Goal: Task Accomplishment & Management: Manage account settings

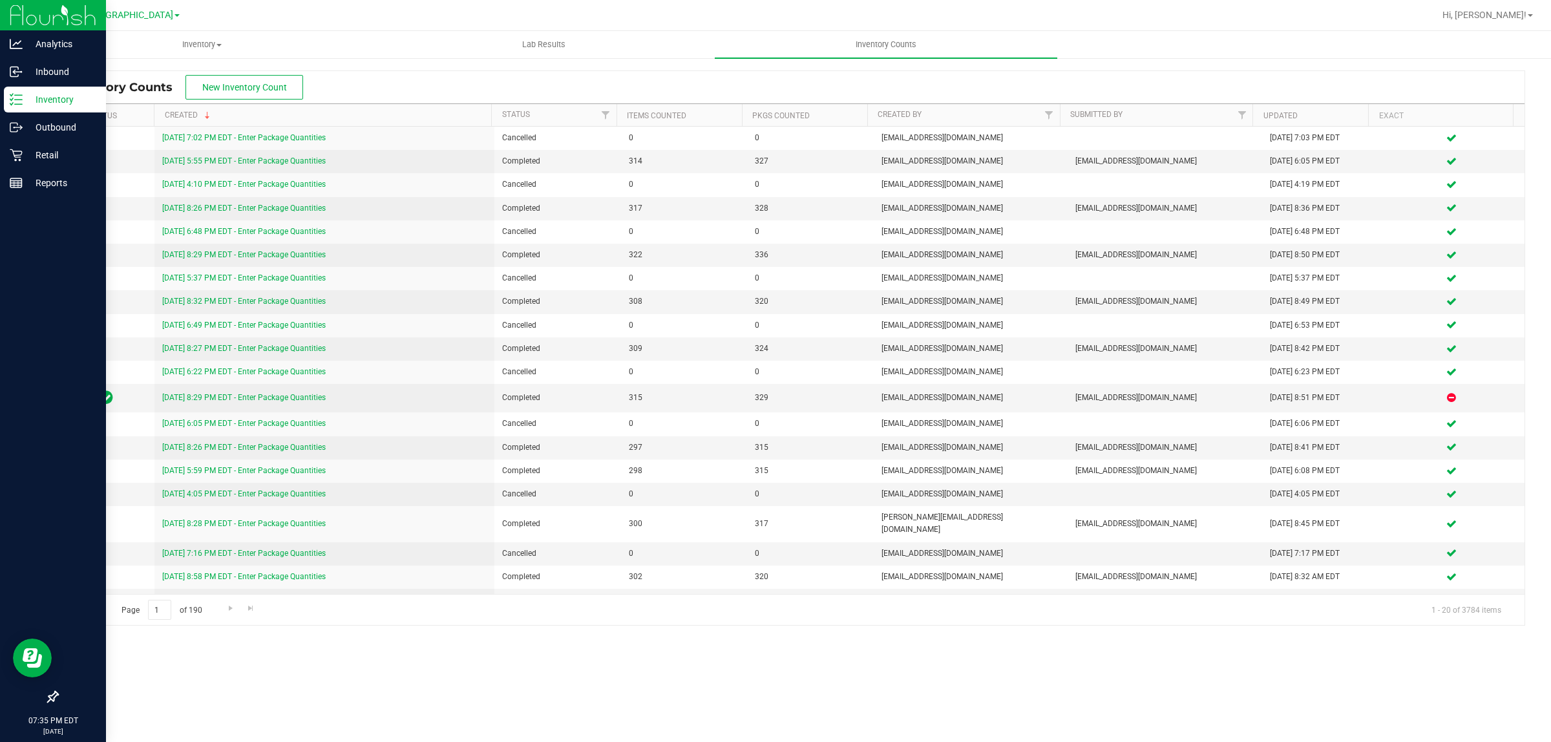
click at [16, 101] on icon at bounding box center [16, 99] width 13 height 13
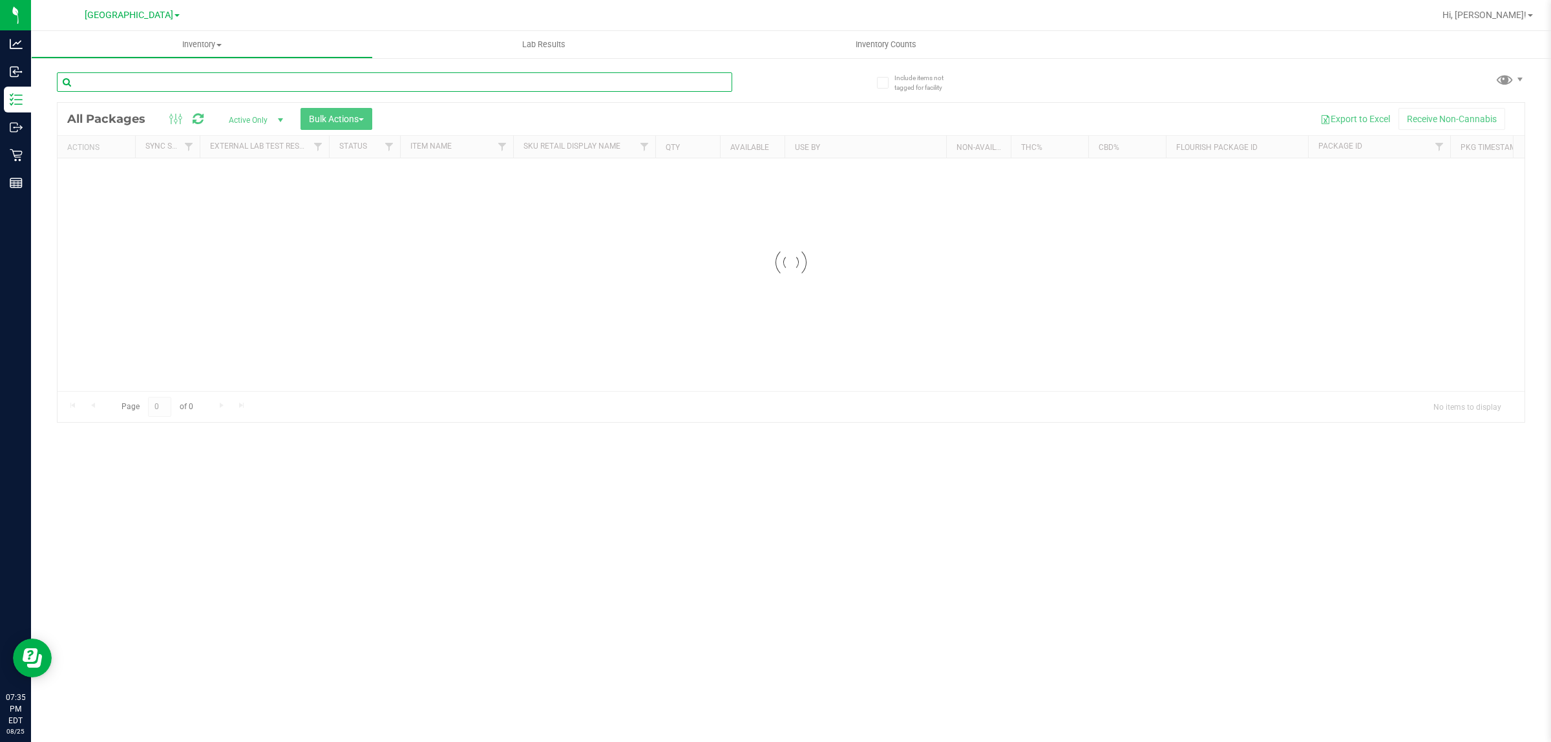
click at [110, 88] on div "Inventory All packages All inventory Waste log Create inventory Lab Results Inv…" at bounding box center [791, 386] width 1520 height 711
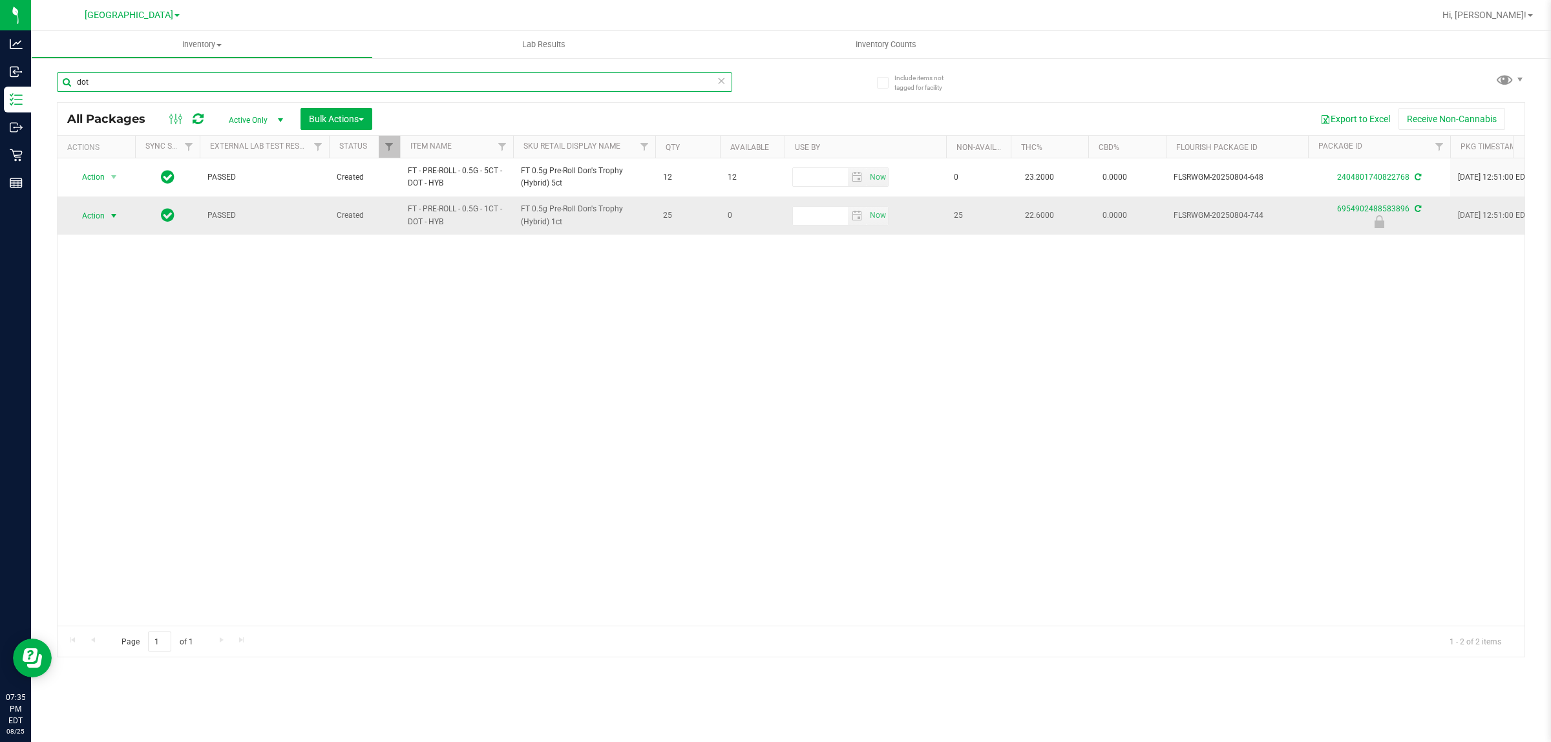
type input "dot"
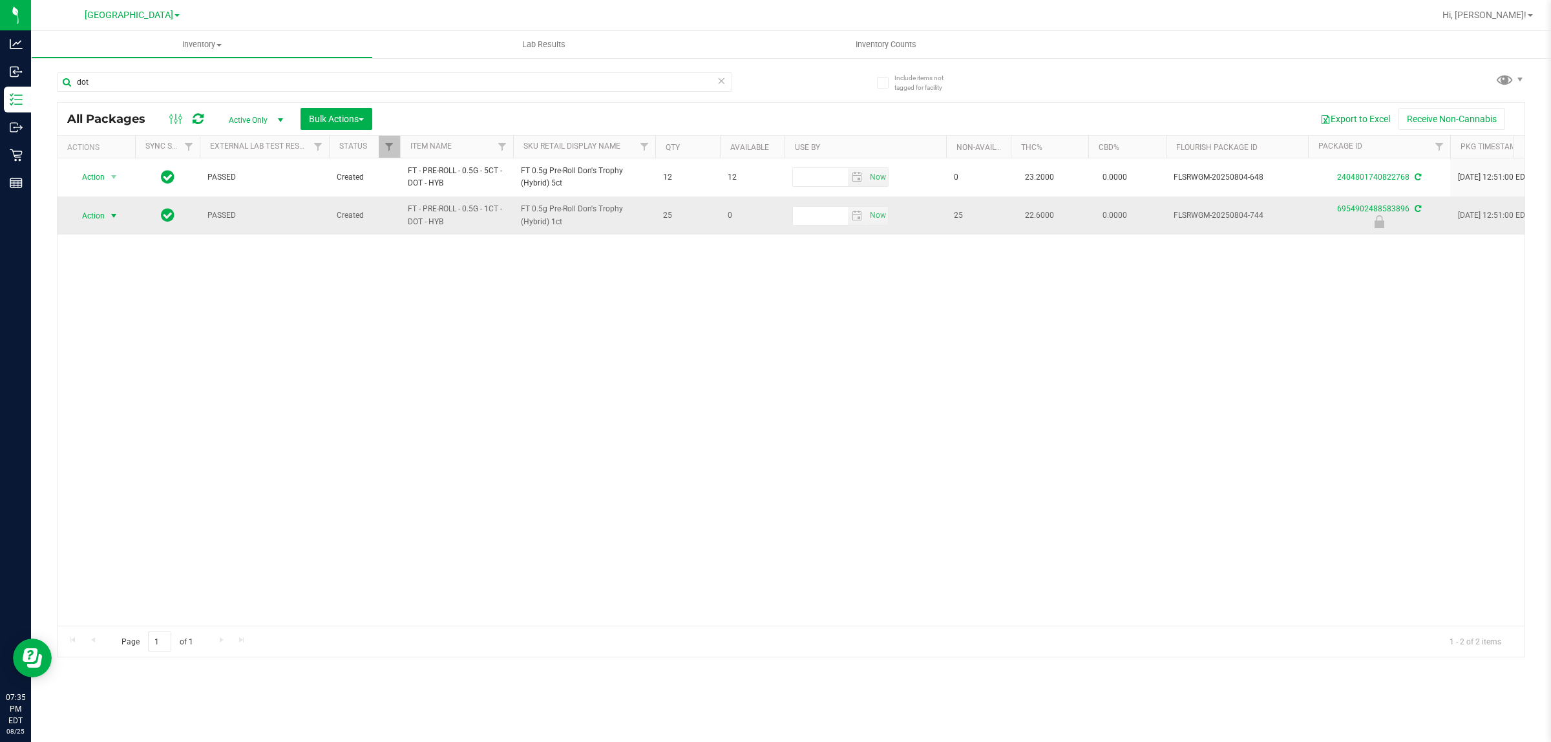
click at [96, 216] on span "Action" at bounding box center [87, 216] width 35 height 18
click at [104, 360] on li "Unlock package" at bounding box center [112, 369] width 83 height 19
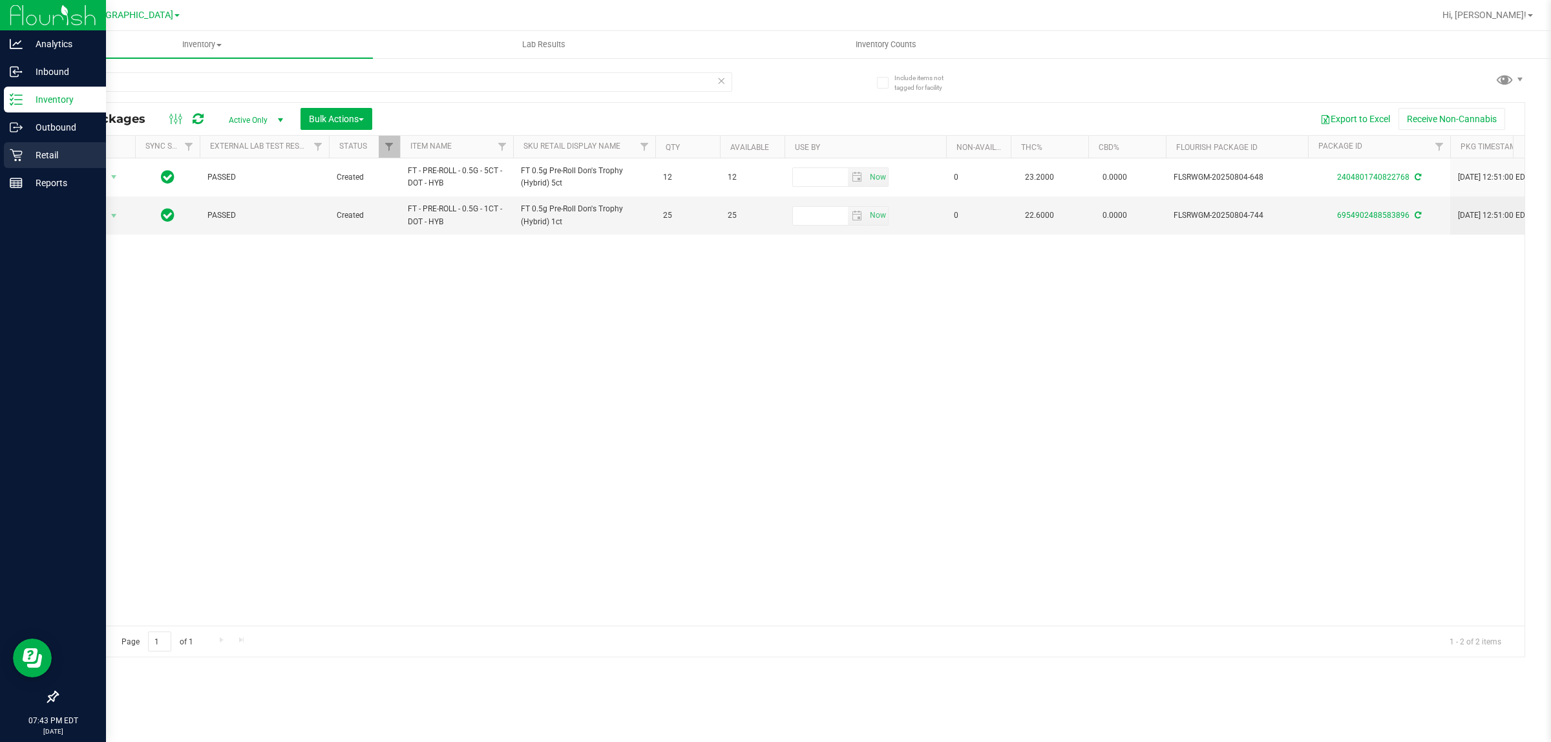
click at [18, 156] on icon at bounding box center [16, 155] width 12 height 12
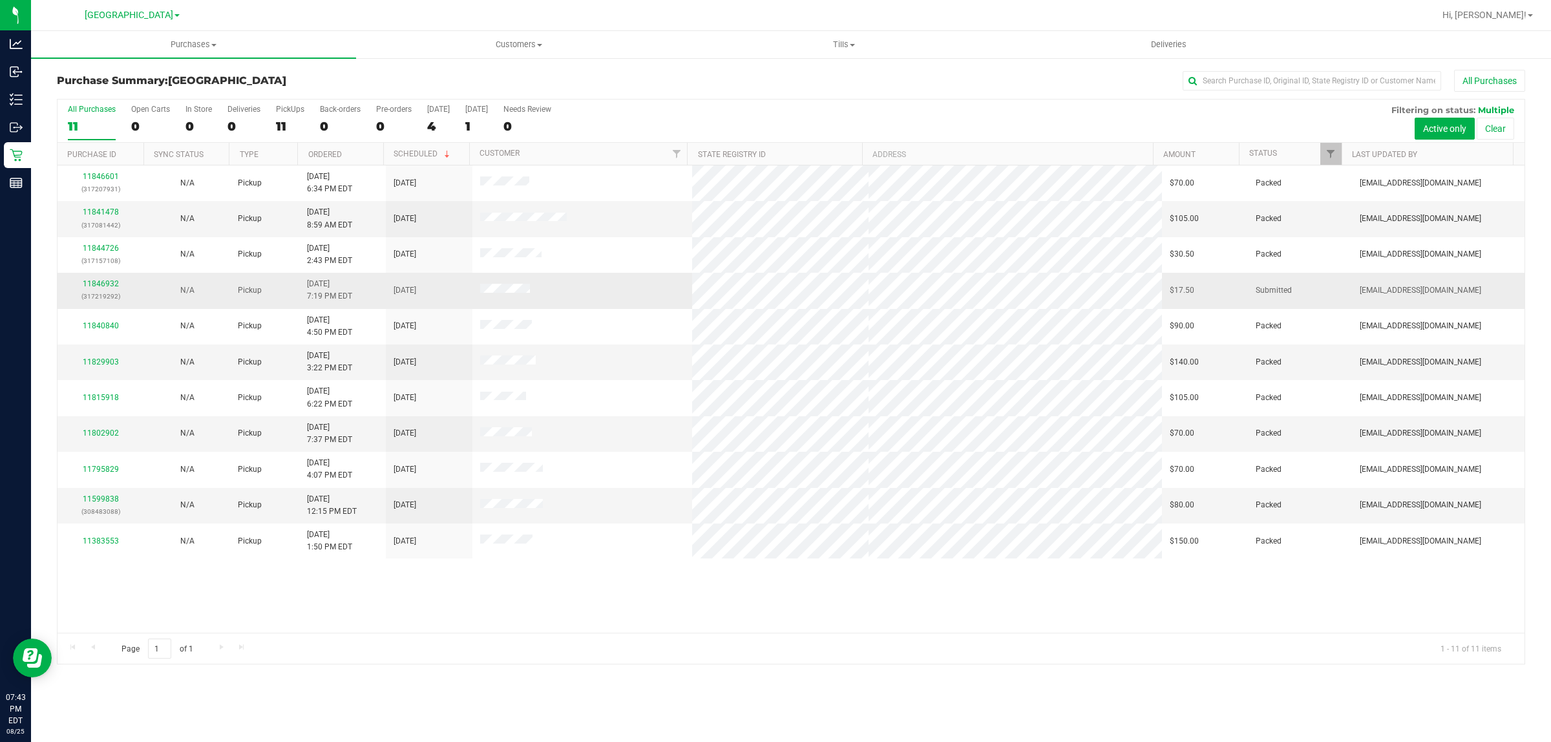
click at [159, 285] on td "N/A" at bounding box center [187, 291] width 87 height 36
click at [108, 283] on link "11846932" at bounding box center [101, 283] width 36 height 9
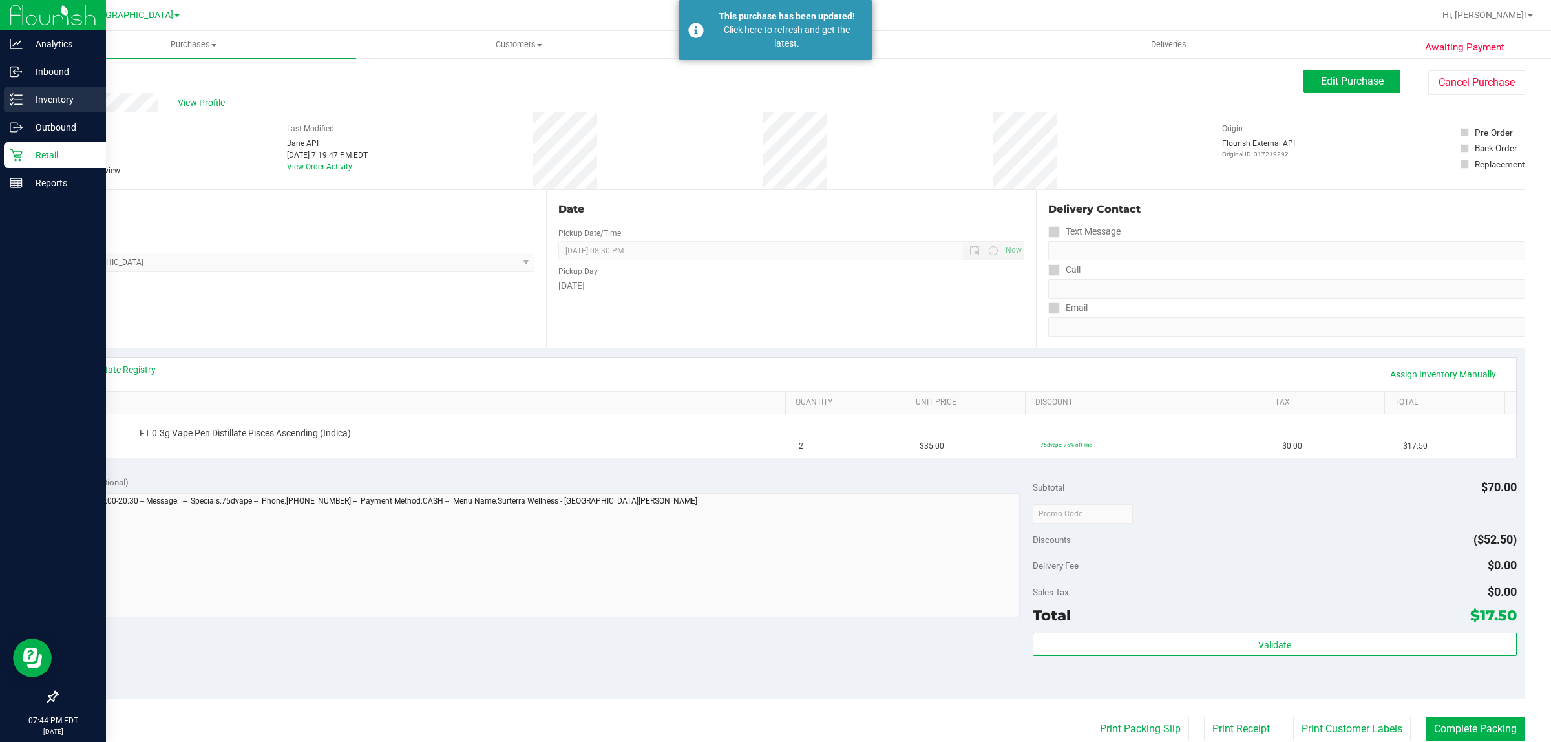
click at [23, 101] on p "Inventory" at bounding box center [62, 100] width 78 height 16
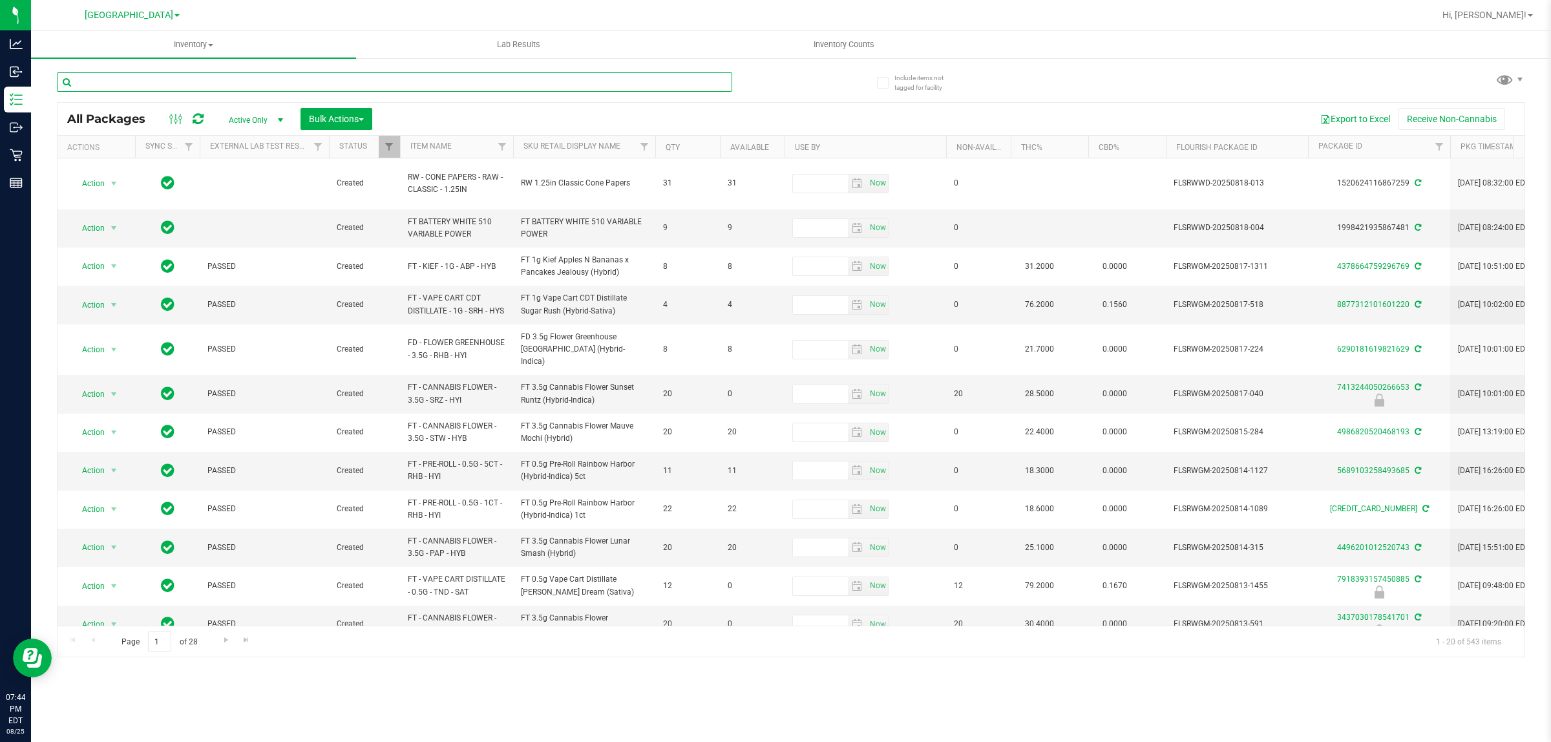
click at [204, 81] on input "text" at bounding box center [394, 81] width 675 height 19
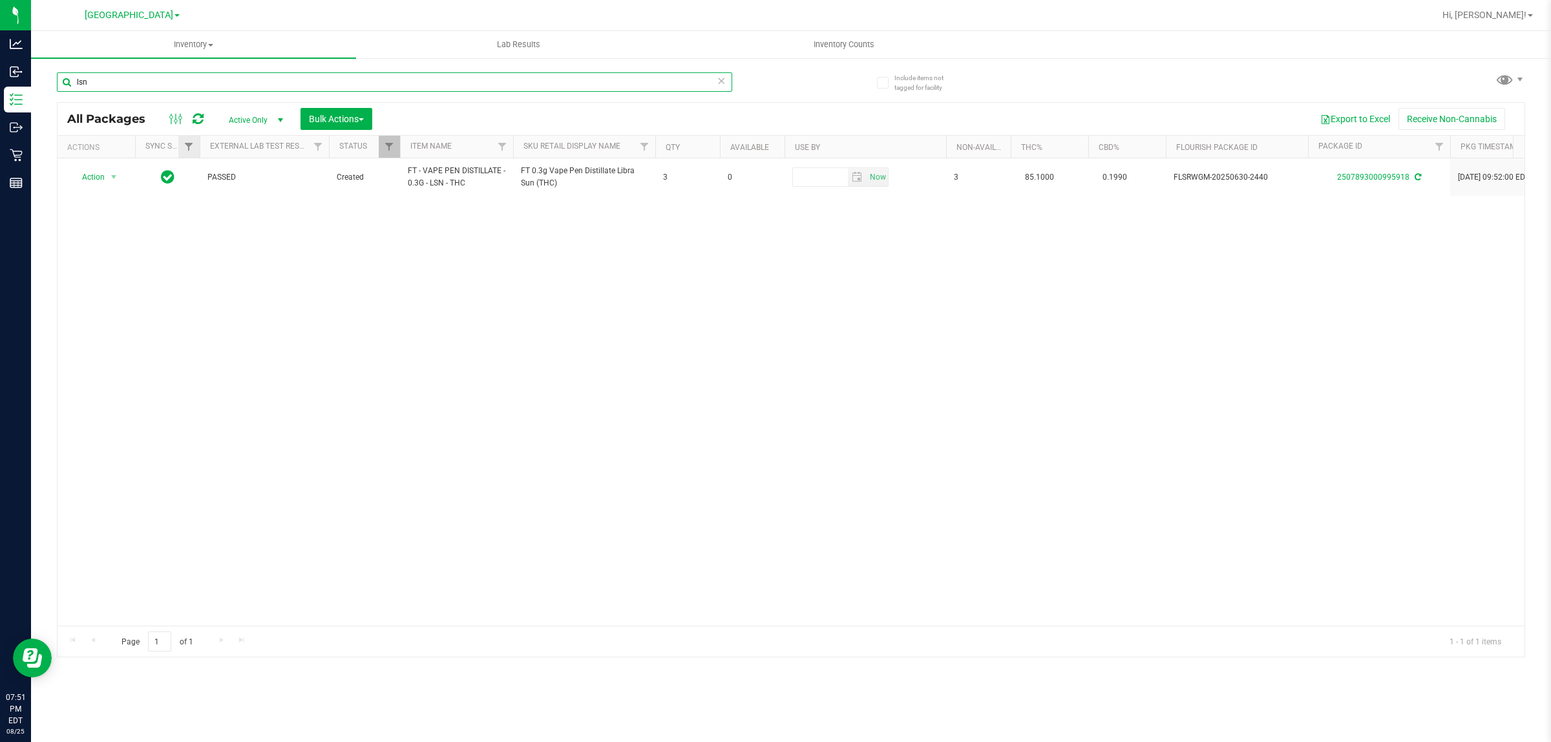
type input "lsn"
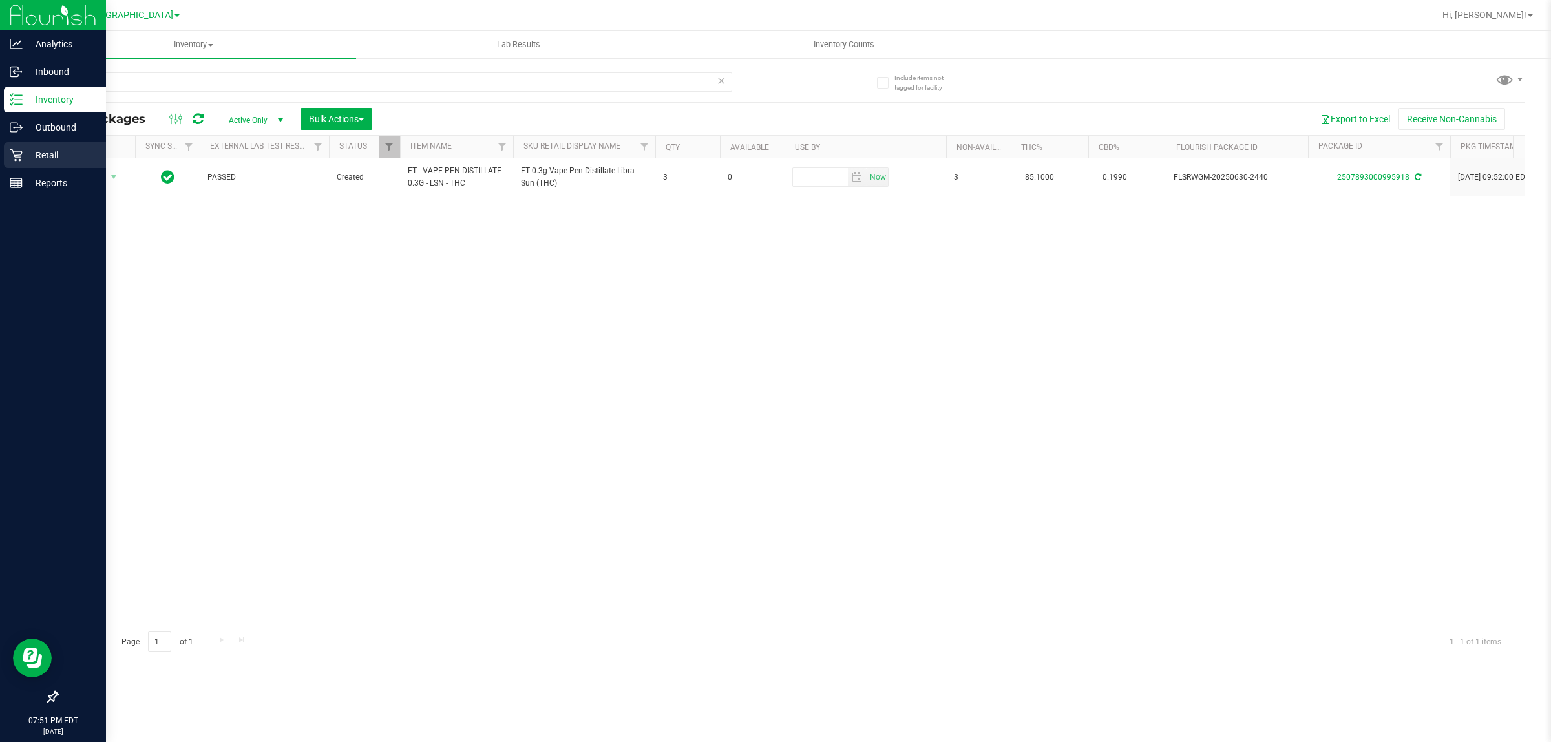
click at [16, 155] on icon at bounding box center [16, 155] width 12 height 12
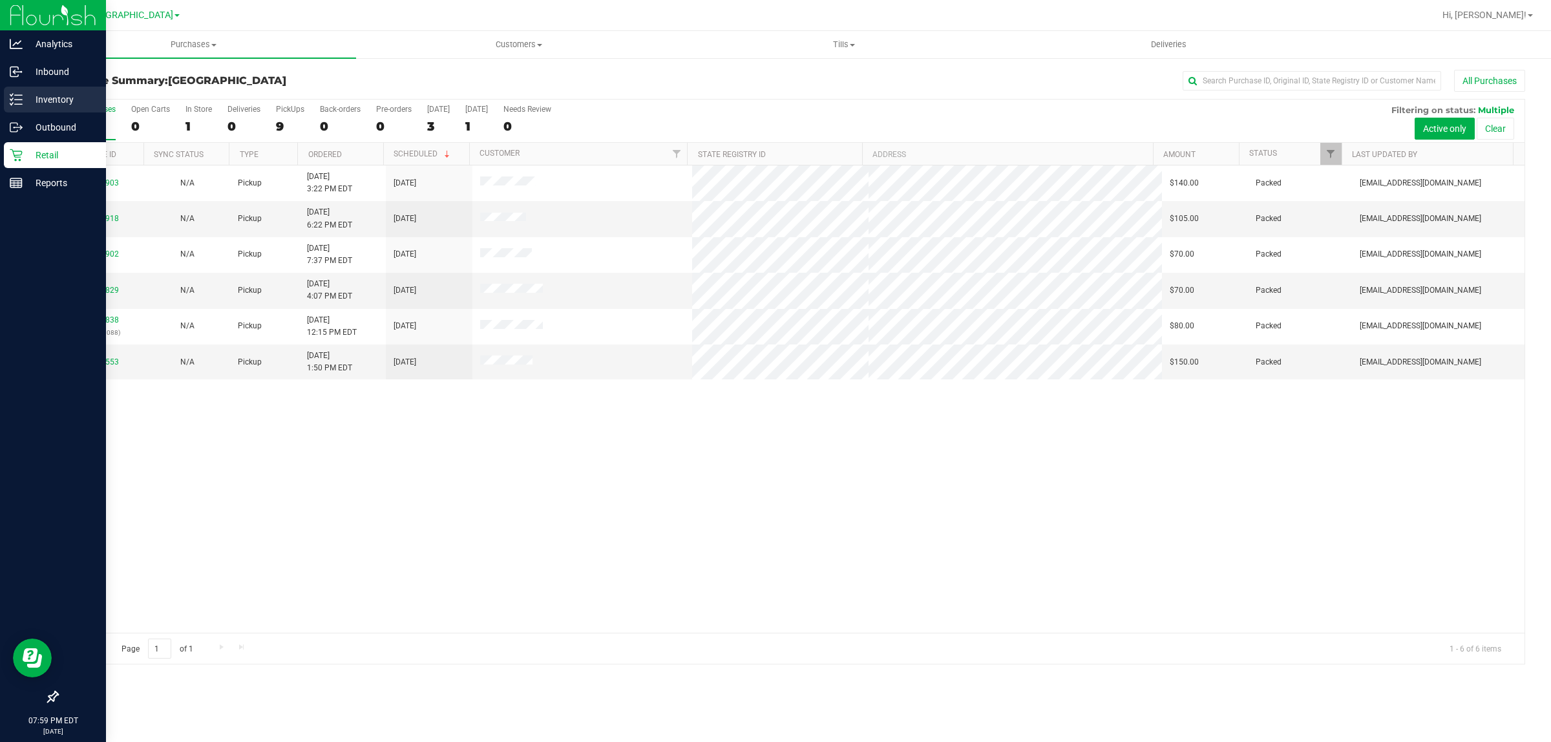
click at [11, 103] on icon at bounding box center [16, 99] width 13 height 13
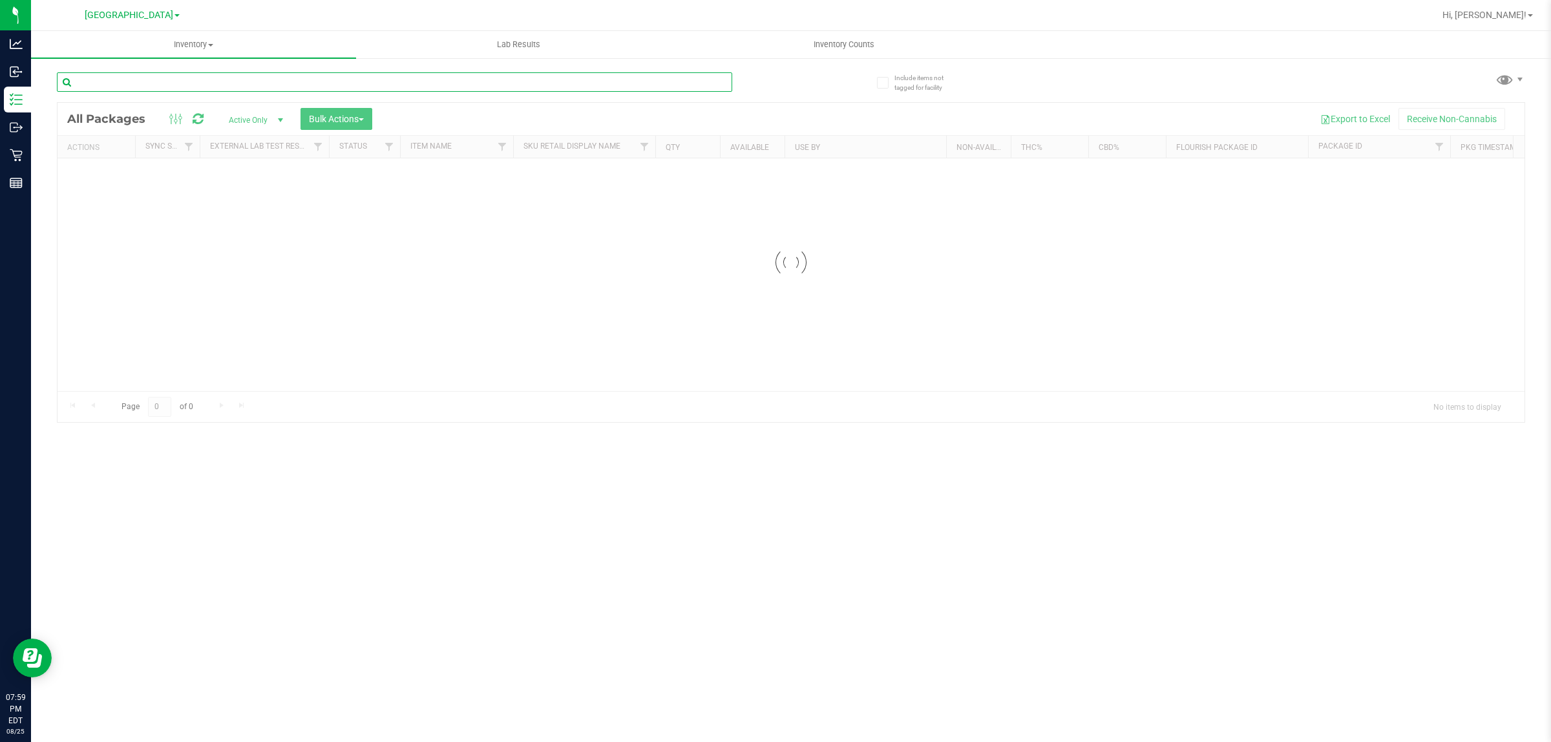
click at [184, 81] on input "text" at bounding box center [394, 81] width 675 height 19
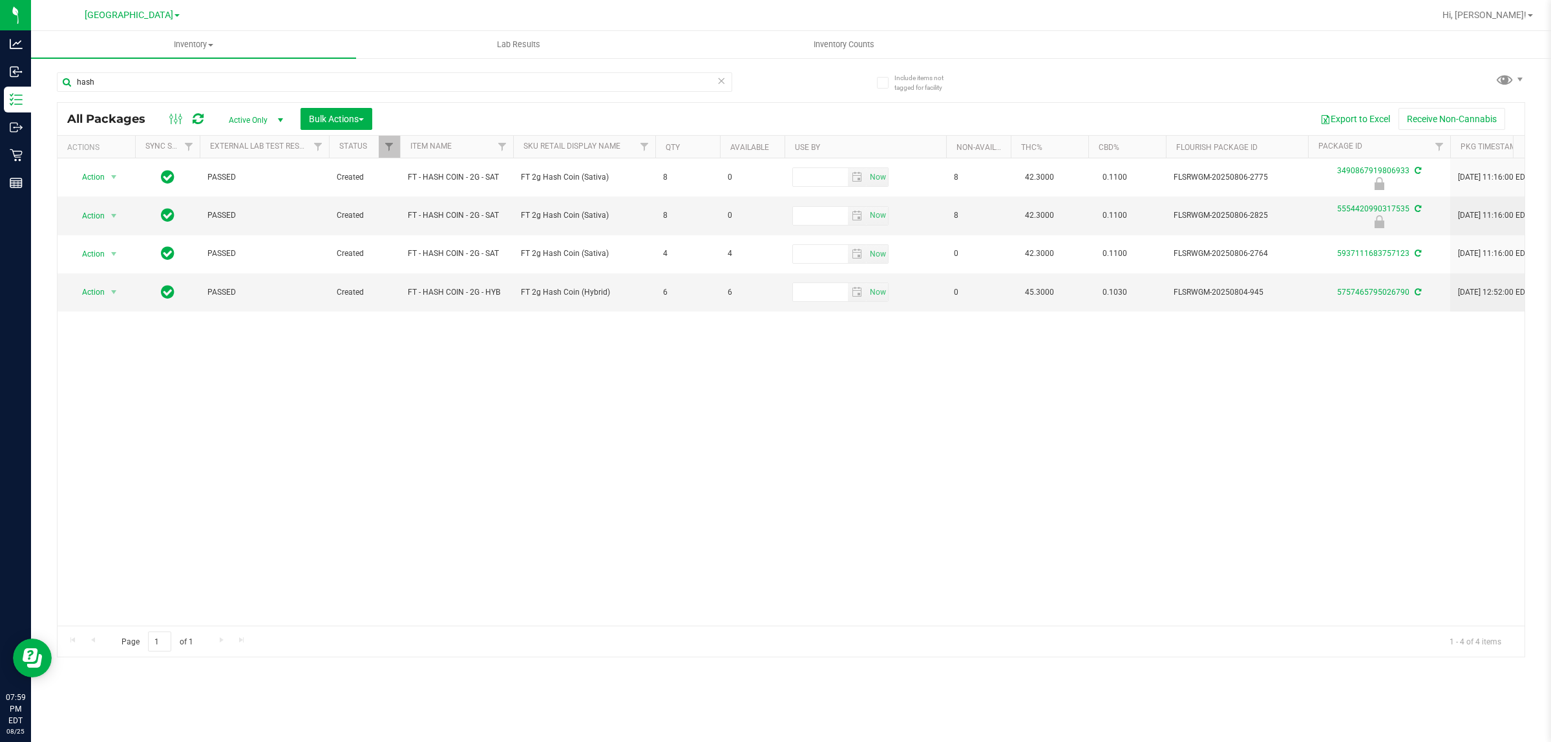
click at [732, 472] on div "Action Action Edit attributes Global inventory Locate package Package audit log…" at bounding box center [791, 391] width 1467 height 467
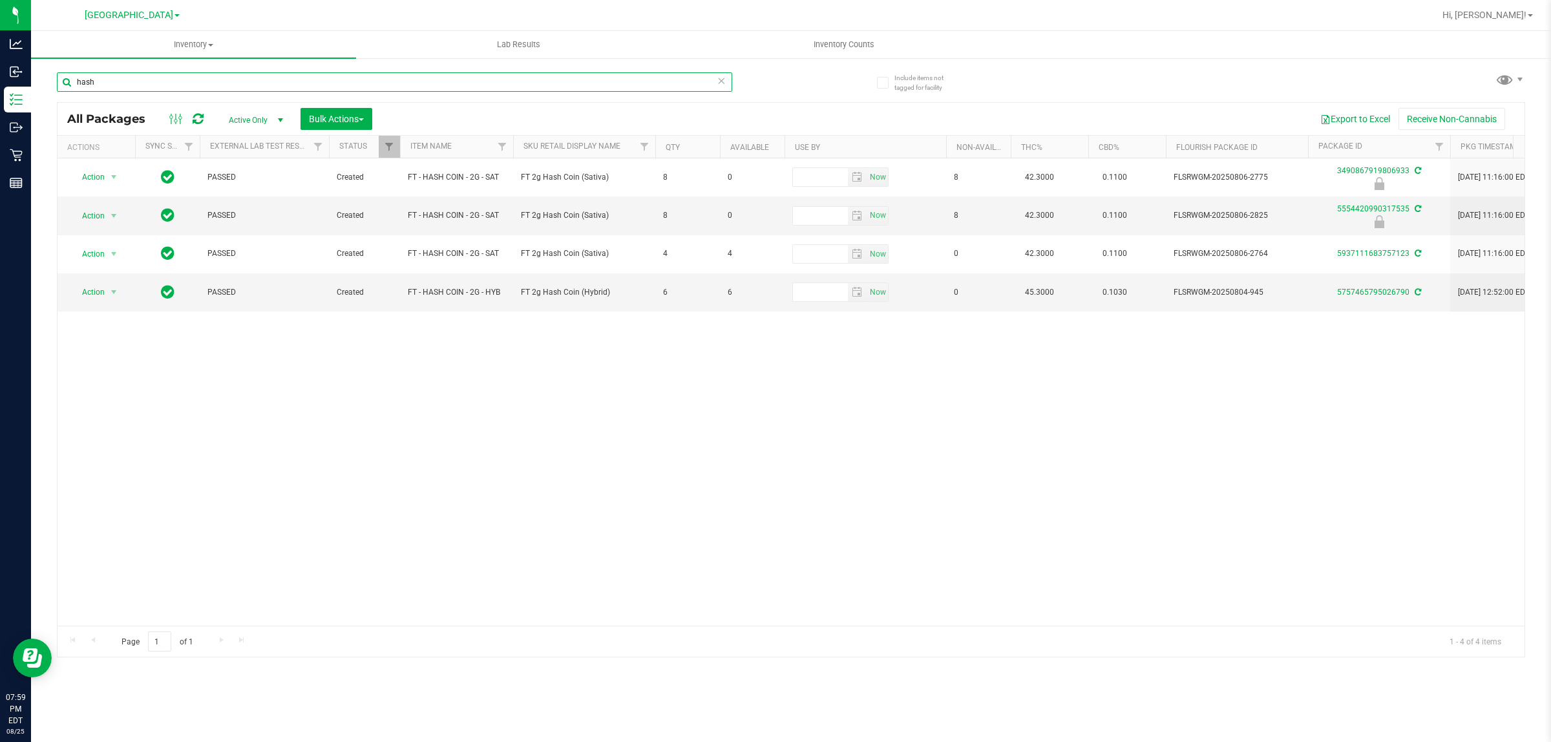
click at [188, 75] on input "hash" at bounding box center [394, 81] width 675 height 19
click at [187, 75] on input "hash" at bounding box center [394, 81] width 675 height 19
type input "5596180715329635"
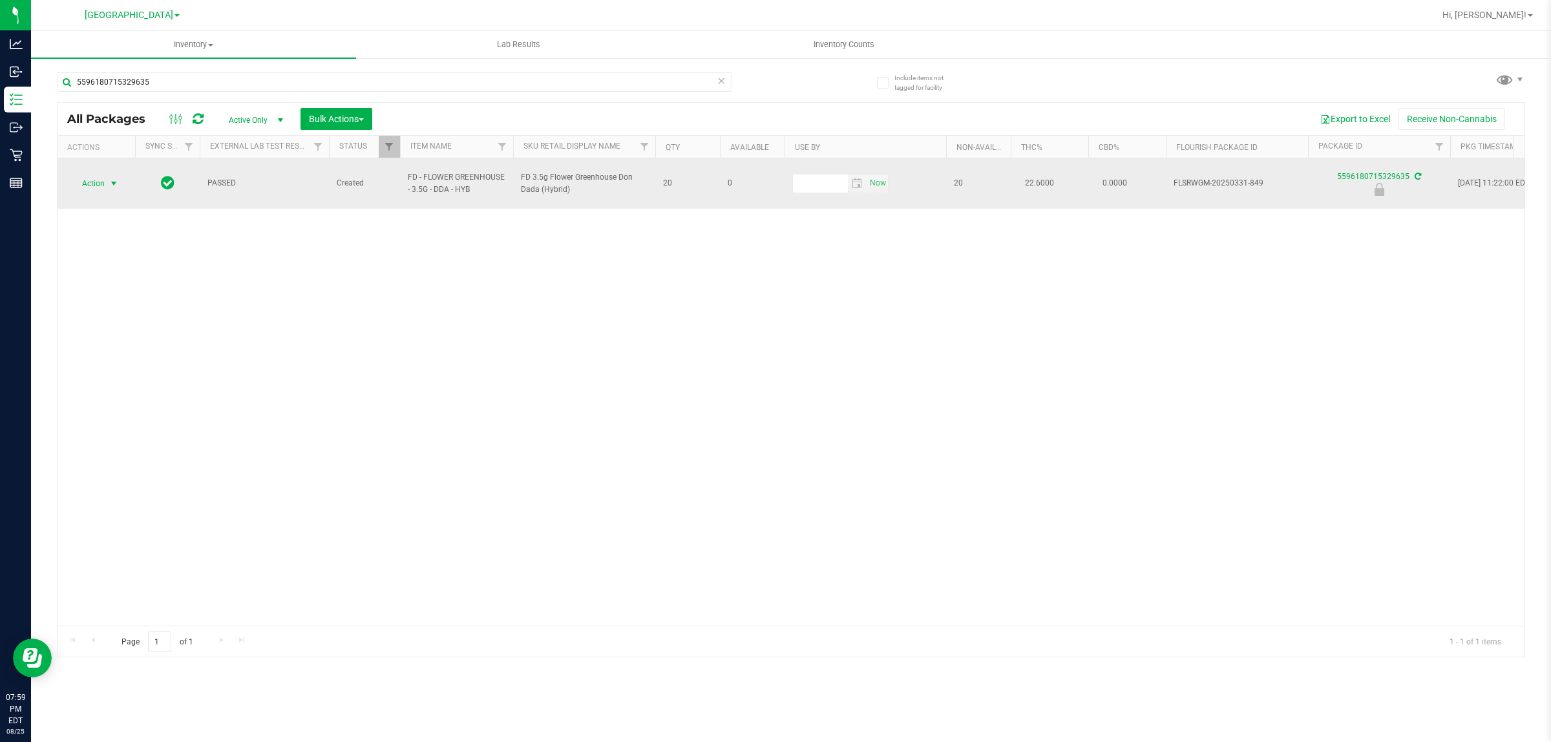
click at [109, 178] on span "select" at bounding box center [114, 183] width 10 height 10
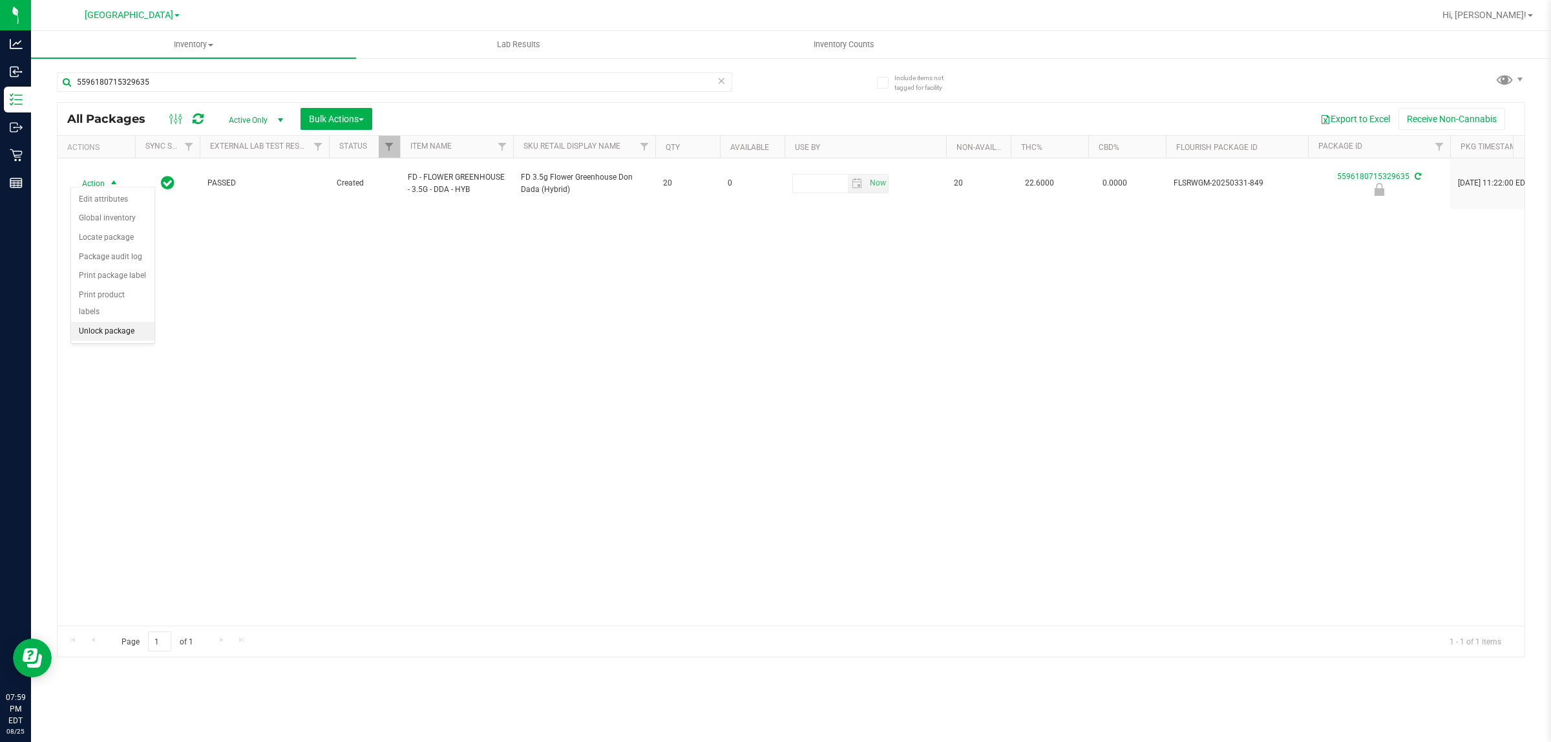
click at [111, 322] on li "Unlock package" at bounding box center [112, 331] width 83 height 19
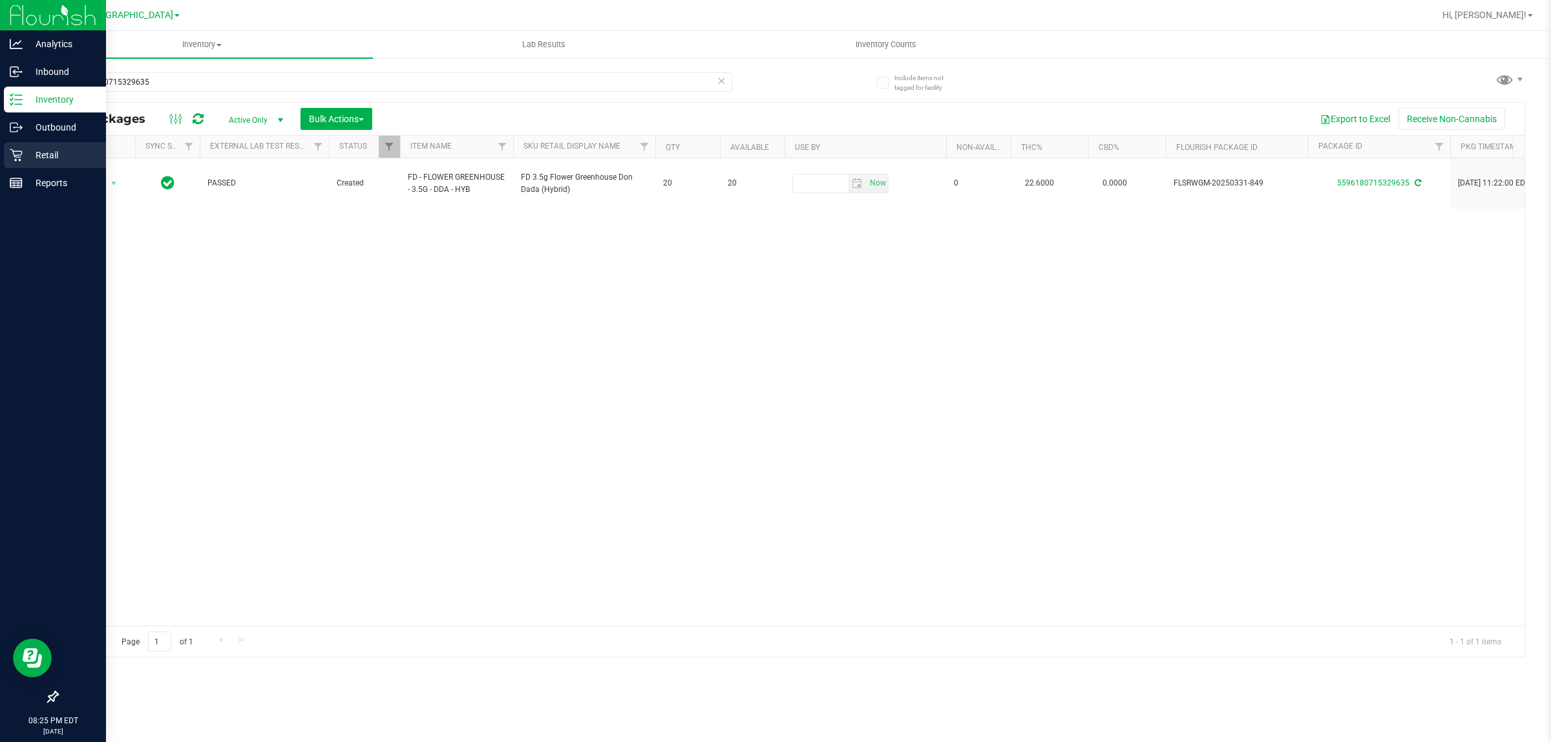
click at [36, 149] on p "Retail" at bounding box center [62, 155] width 78 height 16
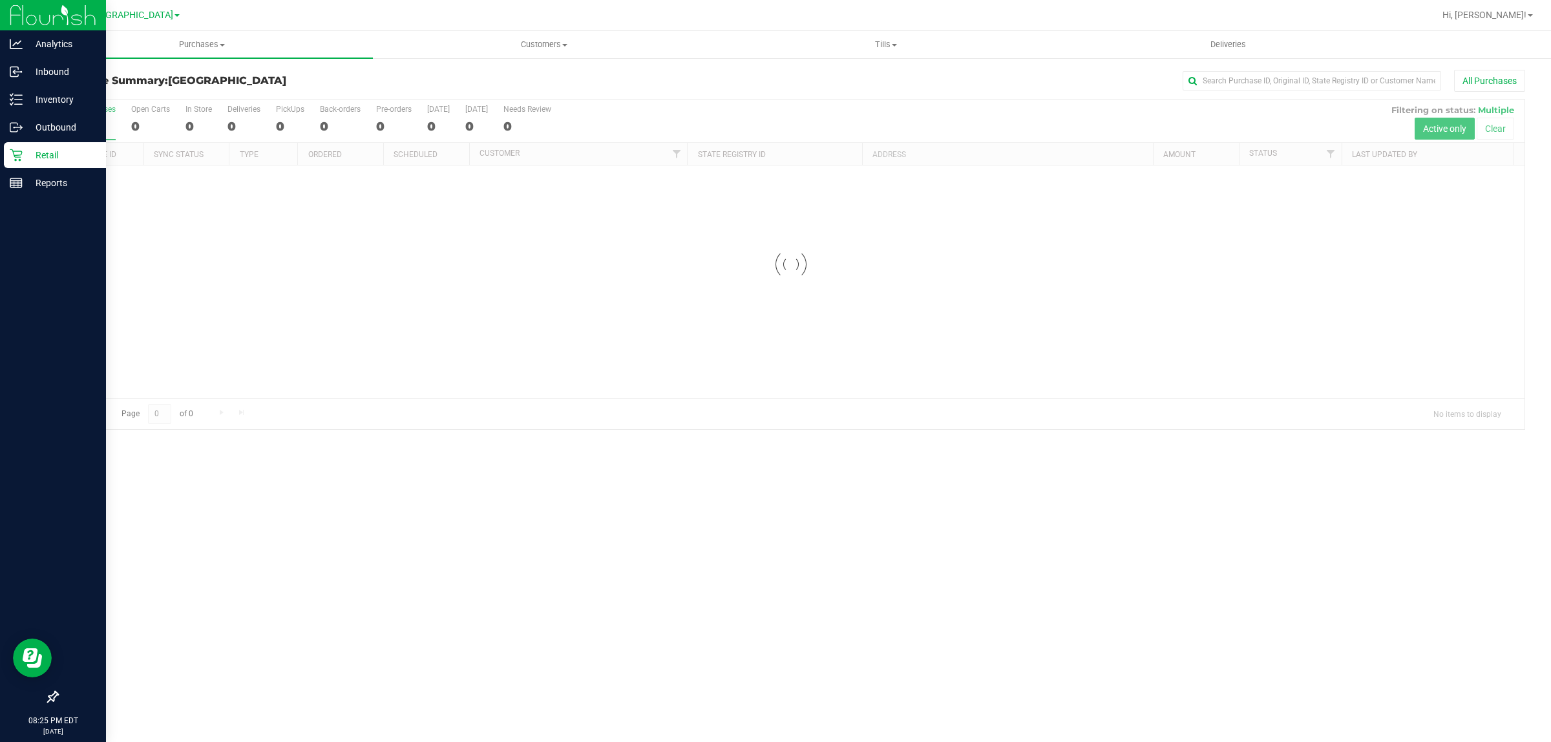
click at [898, 31] on link "Tills Manage tills Reconcile e-payments" at bounding box center [886, 44] width 342 height 27
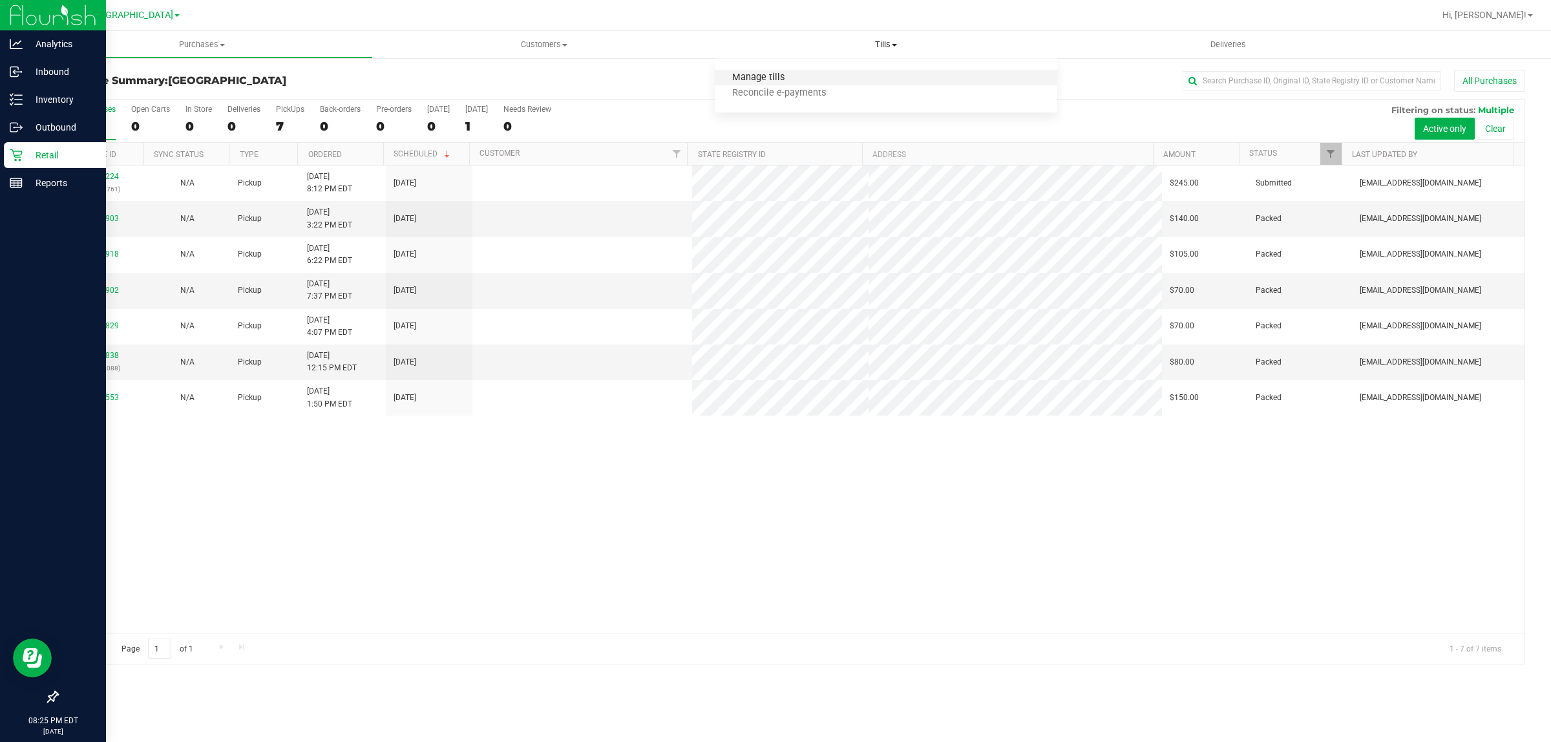
click at [782, 79] on span "Manage tills" at bounding box center [758, 77] width 87 height 11
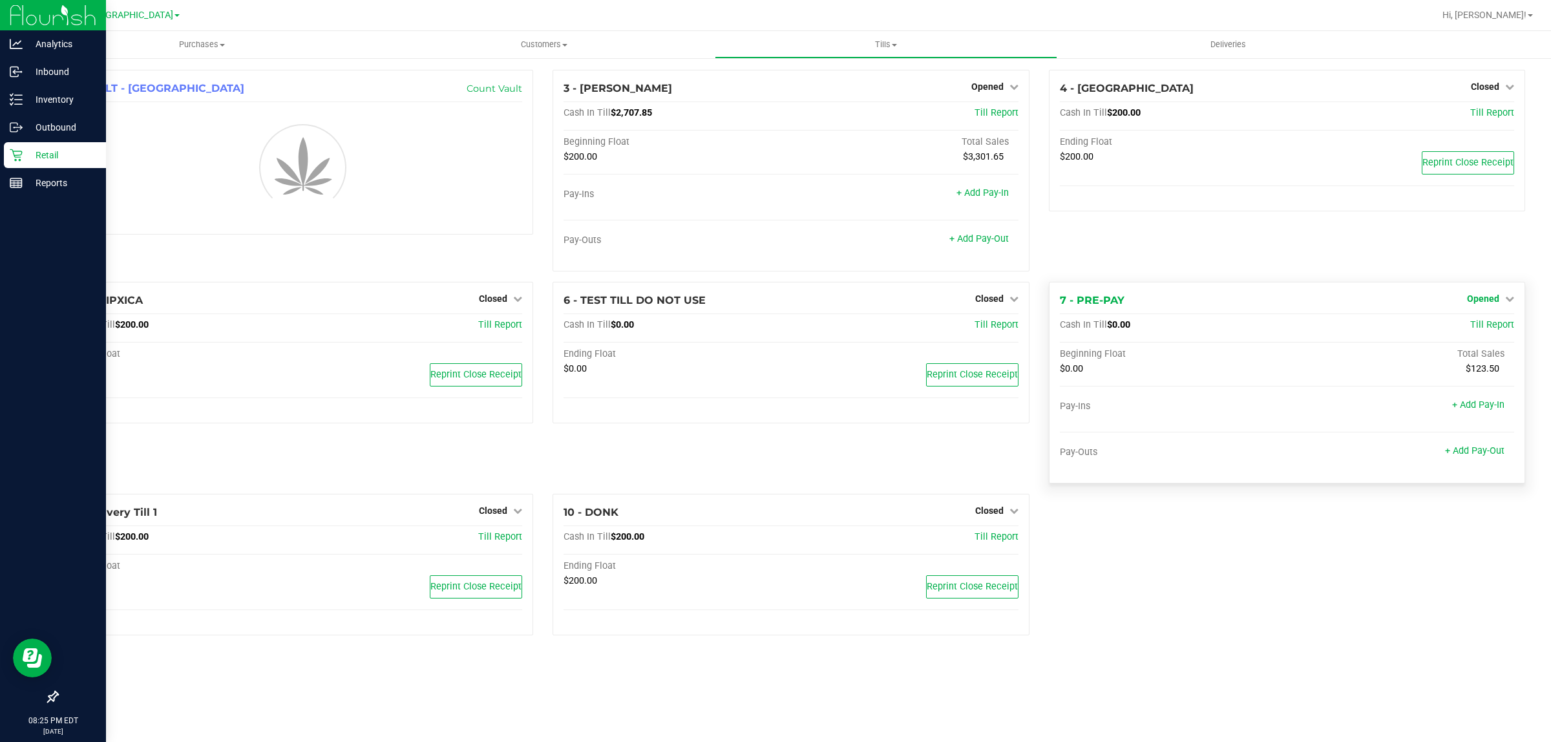
click at [1486, 296] on span "Opened" at bounding box center [1483, 298] width 32 height 10
click at [1473, 325] on link "Close Till" at bounding box center [1484, 325] width 35 height 10
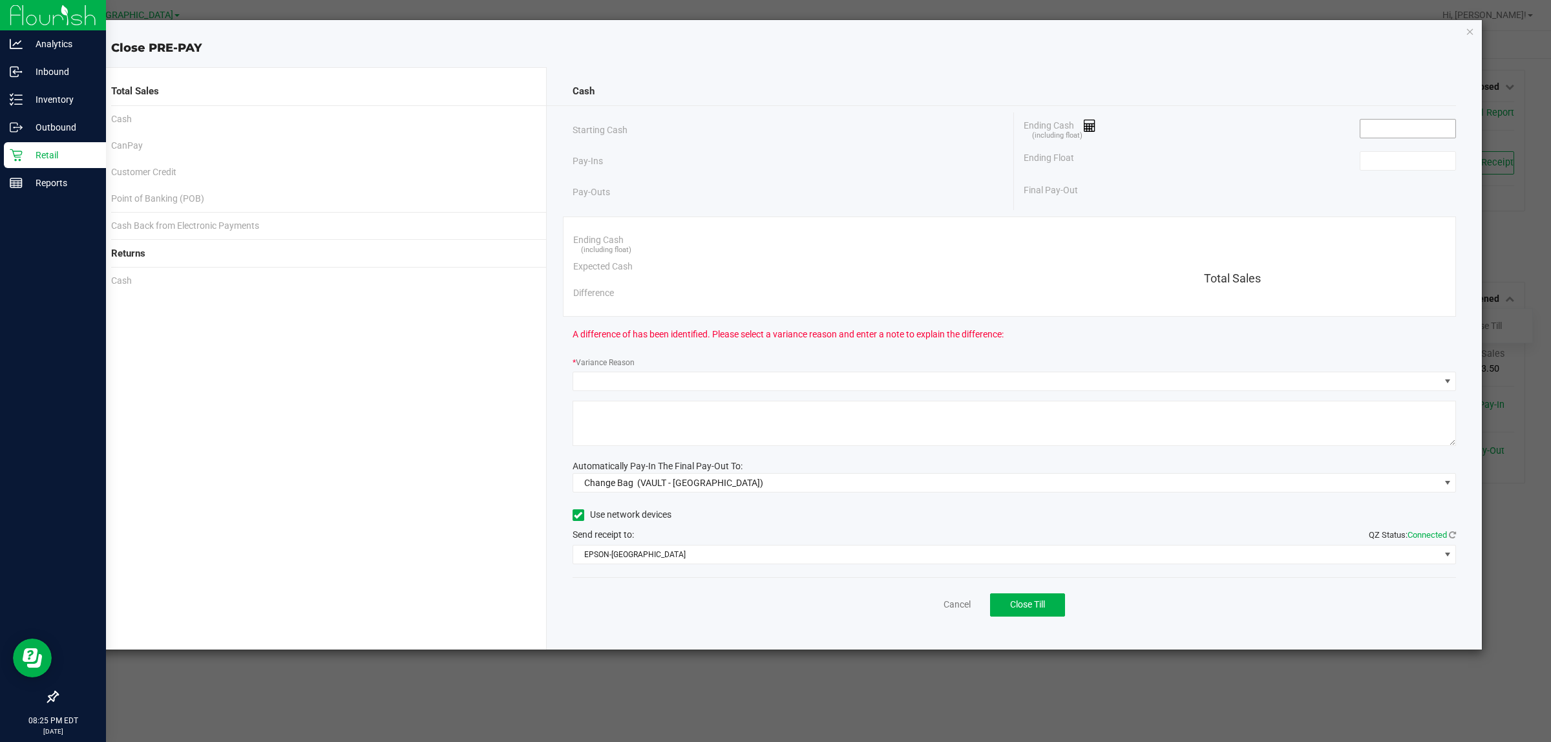
drag, startPoint x: 1374, startPoint y: 136, endPoint x: 1365, endPoint y: 138, distance: 9.3
click at [1373, 136] on input at bounding box center [1407, 129] width 95 height 18
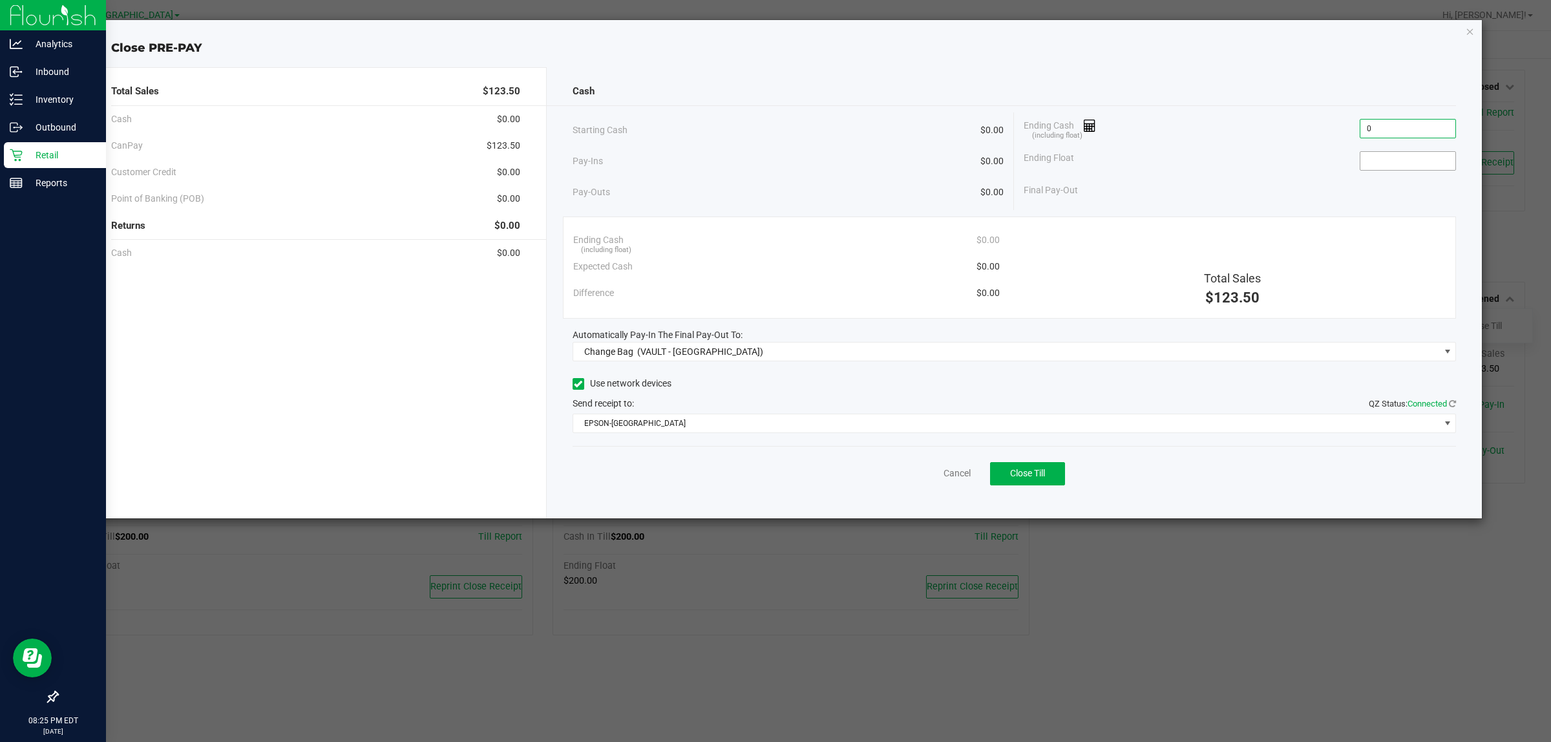
type input "$0.00"
click at [1361, 159] on span at bounding box center [1407, 160] width 96 height 19
click at [1384, 167] on input at bounding box center [1407, 161] width 95 height 18
type input "$0.00"
drag, startPoint x: 1234, startPoint y: 142, endPoint x: 1242, endPoint y: 141, distance: 8.5
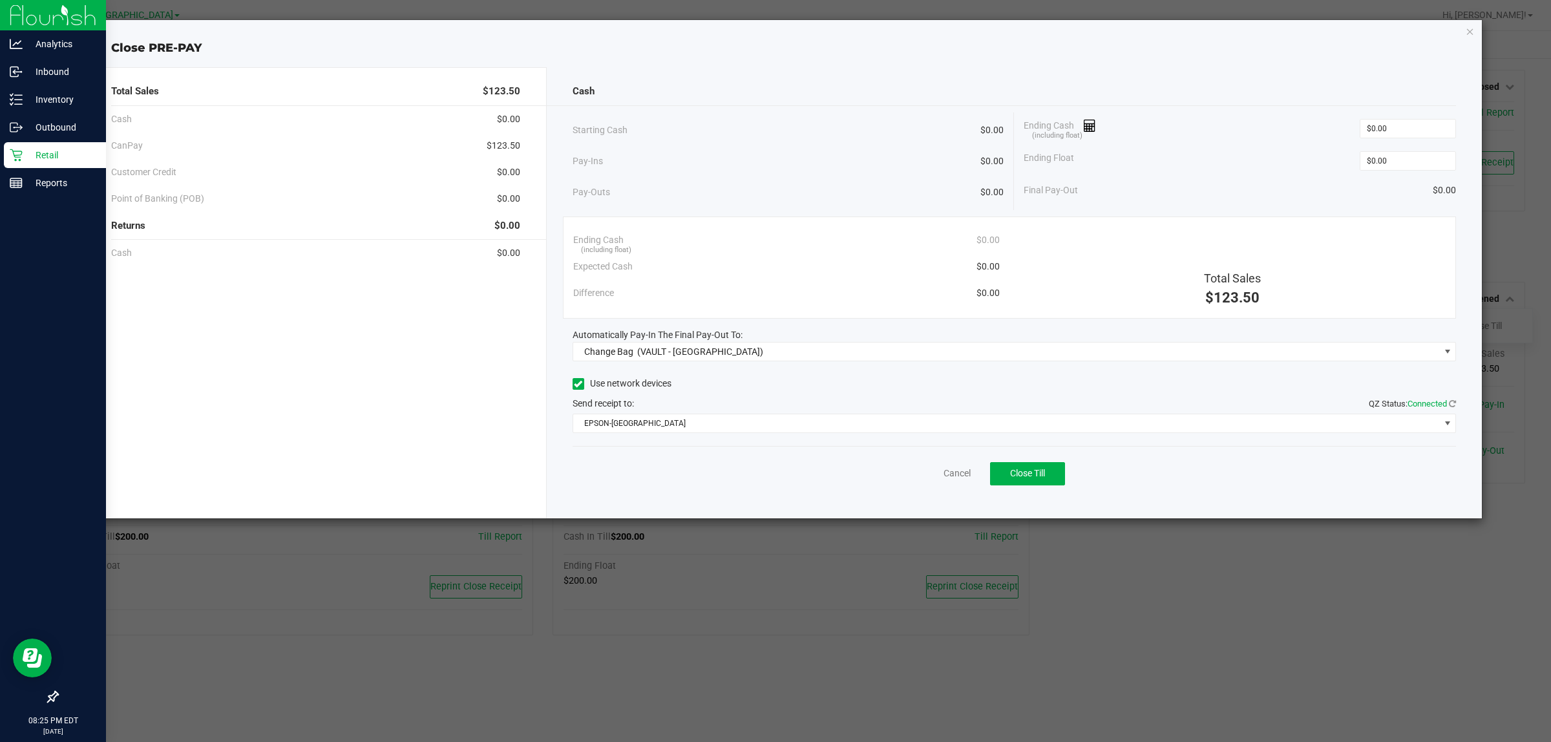
click at [1235, 141] on div "Ending Cash (including float) $0.00" at bounding box center [1239, 128] width 432 height 32
click at [788, 362] on div "Cash Starting Cash $0.00 Pay-Ins $0.00 Pay-Outs $0.00 Ending Cash (including fl…" at bounding box center [1015, 292] width 936 height 451
click at [613, 337] on span "Automatically Pay-In The Final Pay-Out To:" at bounding box center [657, 335] width 170 height 10
click at [609, 362] on div "Cash Starting Cash $0.00 Pay-Ins $0.00 Pay-Outs $0.00 Ending Cash (including fl…" at bounding box center [1015, 292] width 936 height 451
click at [620, 357] on span "Change Bag" at bounding box center [608, 351] width 49 height 10
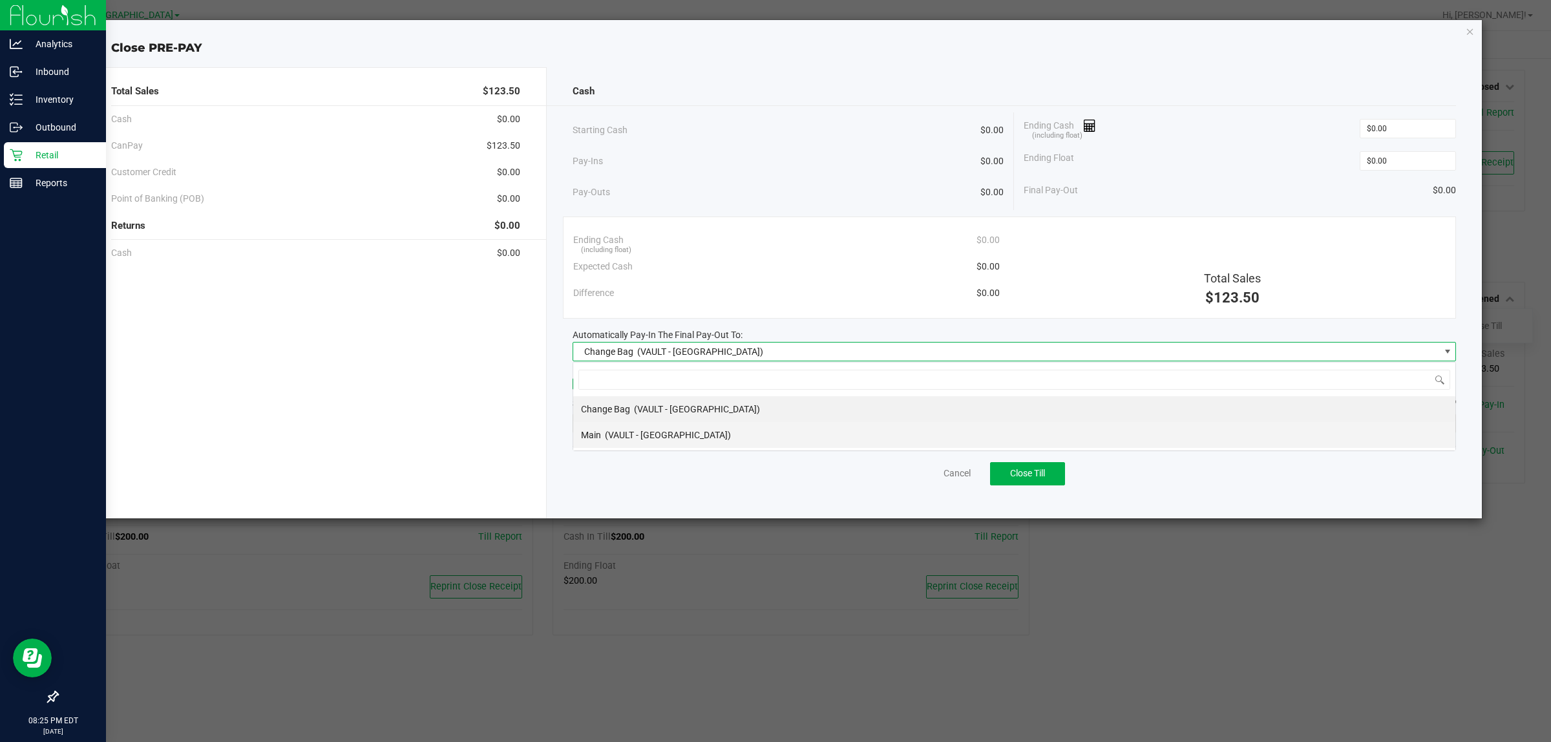
scroll to position [20, 883]
click at [624, 438] on span "(VAULT - [GEOGRAPHIC_DATA])" at bounding box center [668, 435] width 126 height 10
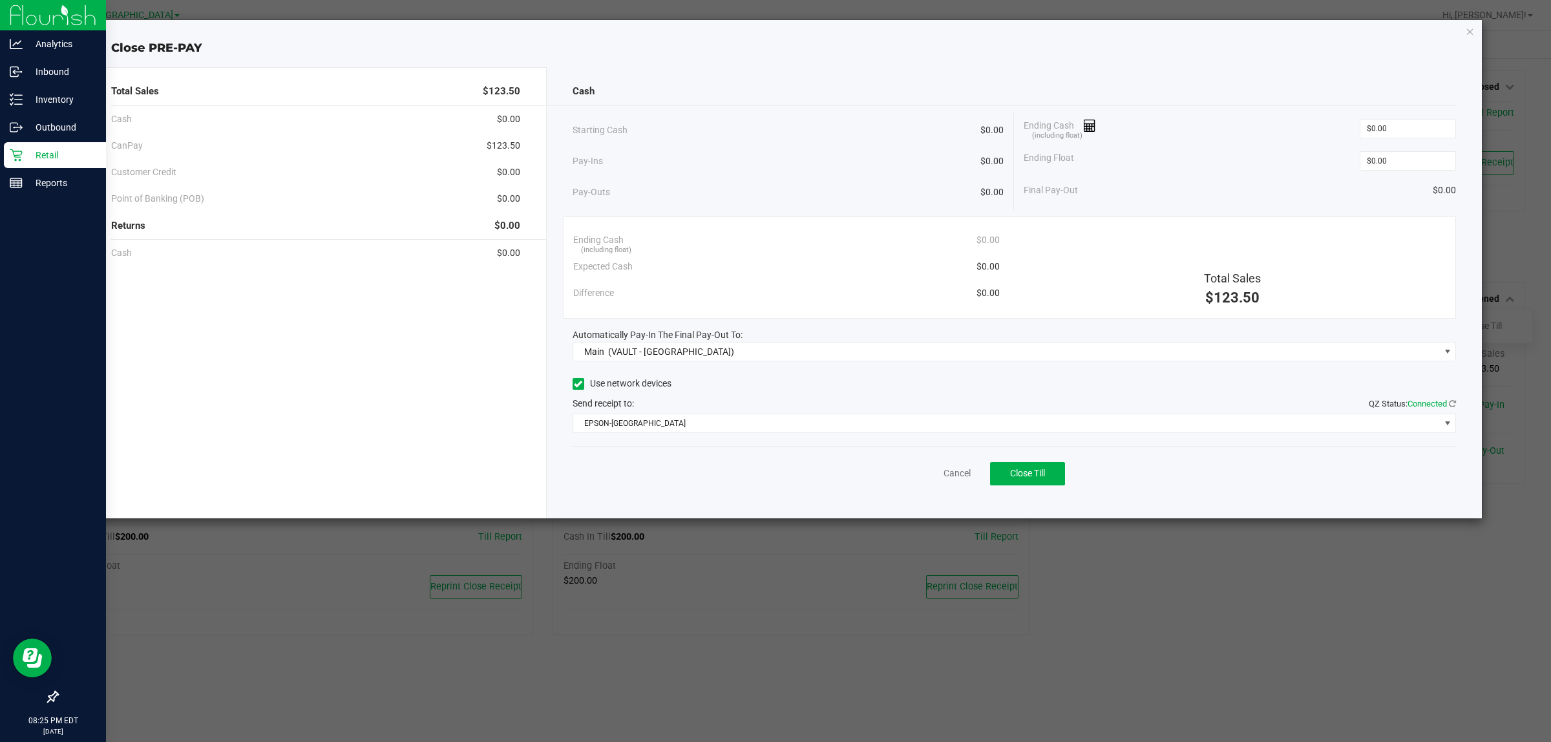
drag, startPoint x: 630, startPoint y: 408, endPoint x: 630, endPoint y: 421, distance: 12.9
click at [630, 409] on div "Send receipt to: QZ Status: Connected" at bounding box center [1014, 404] width 884 height 14
click at [630, 422] on span "EPSON-[GEOGRAPHIC_DATA]" at bounding box center [1006, 423] width 866 height 18
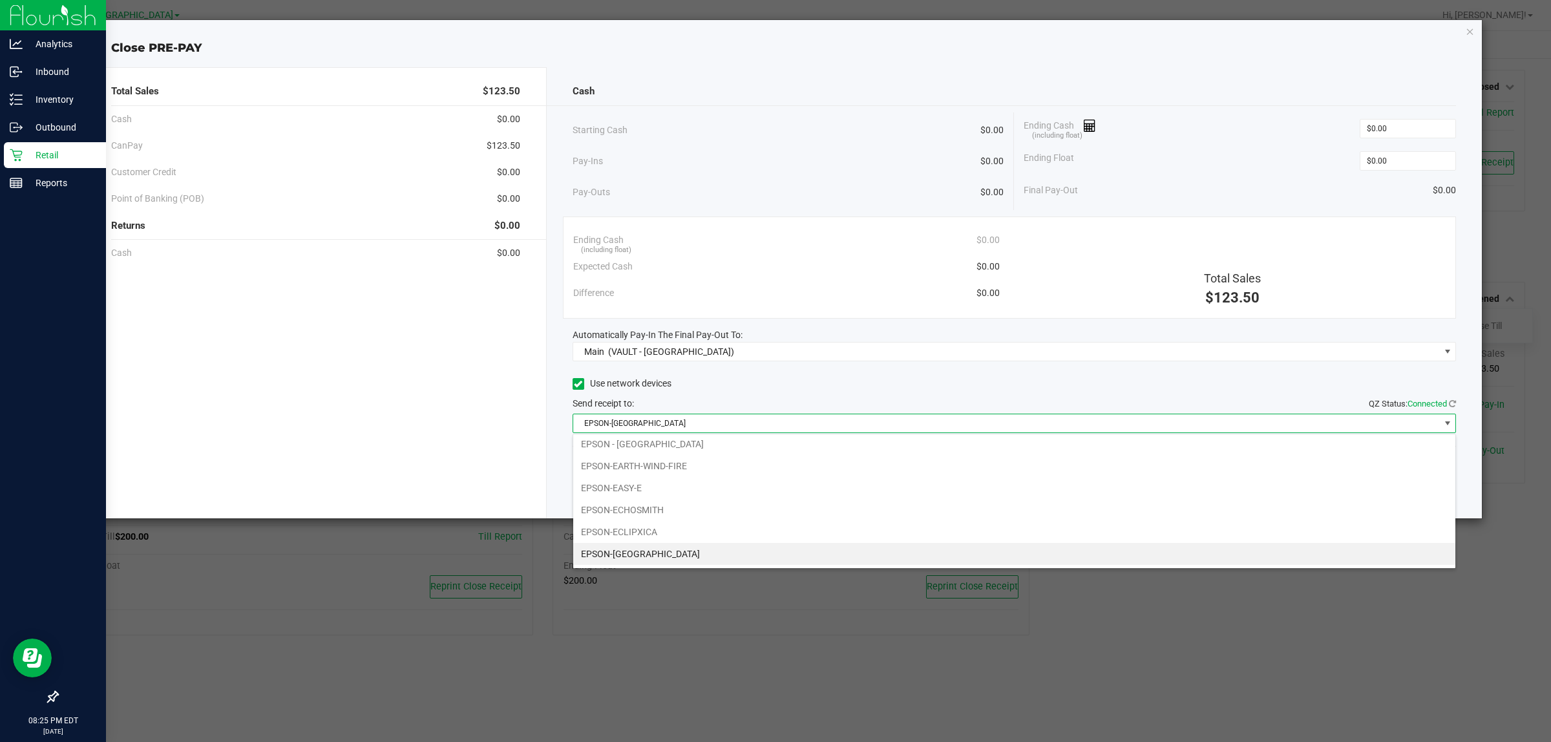
click at [664, 393] on span "Use network devices" at bounding box center [621, 383] width 99 height 19
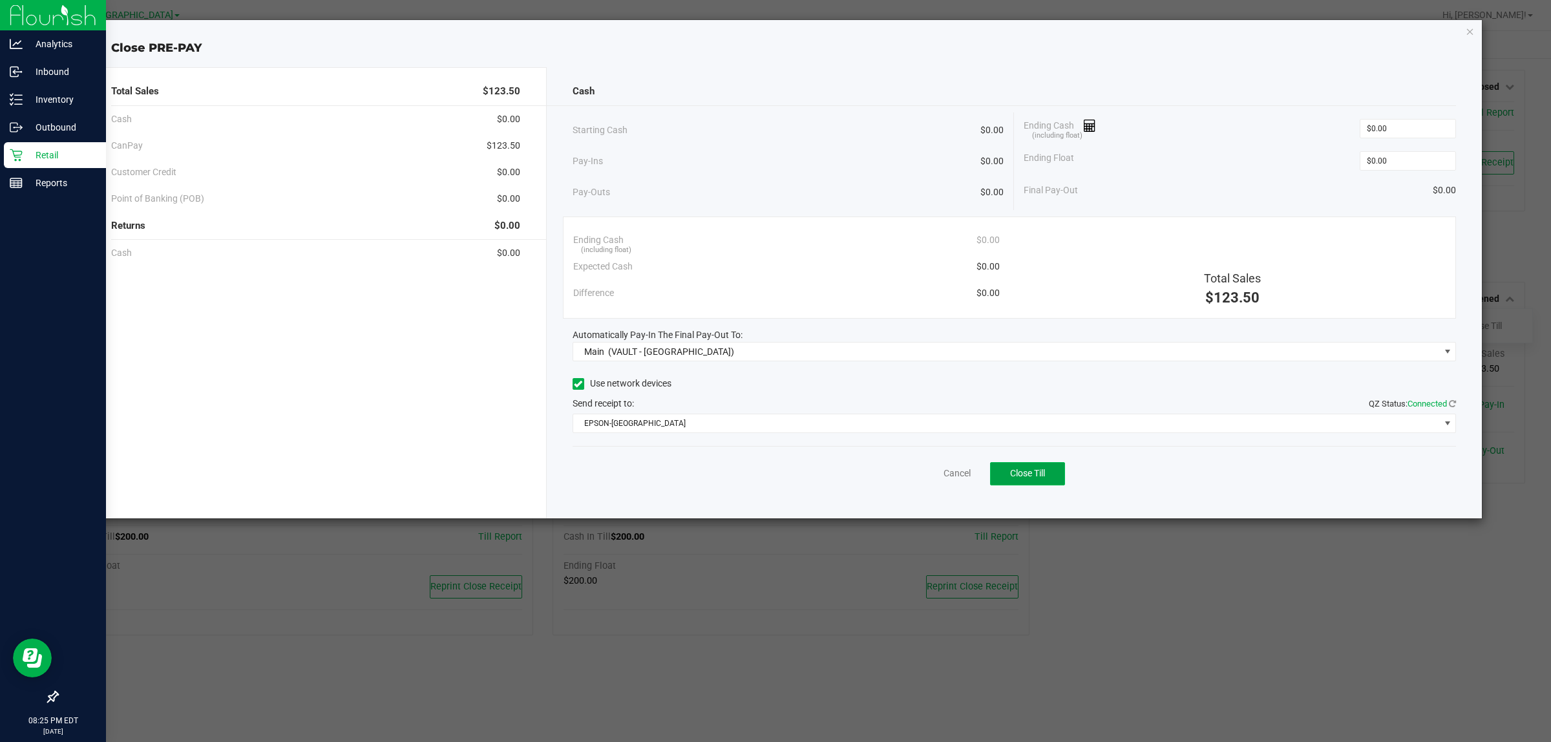
click at [1047, 472] on button "Close Till" at bounding box center [1027, 473] width 75 height 23
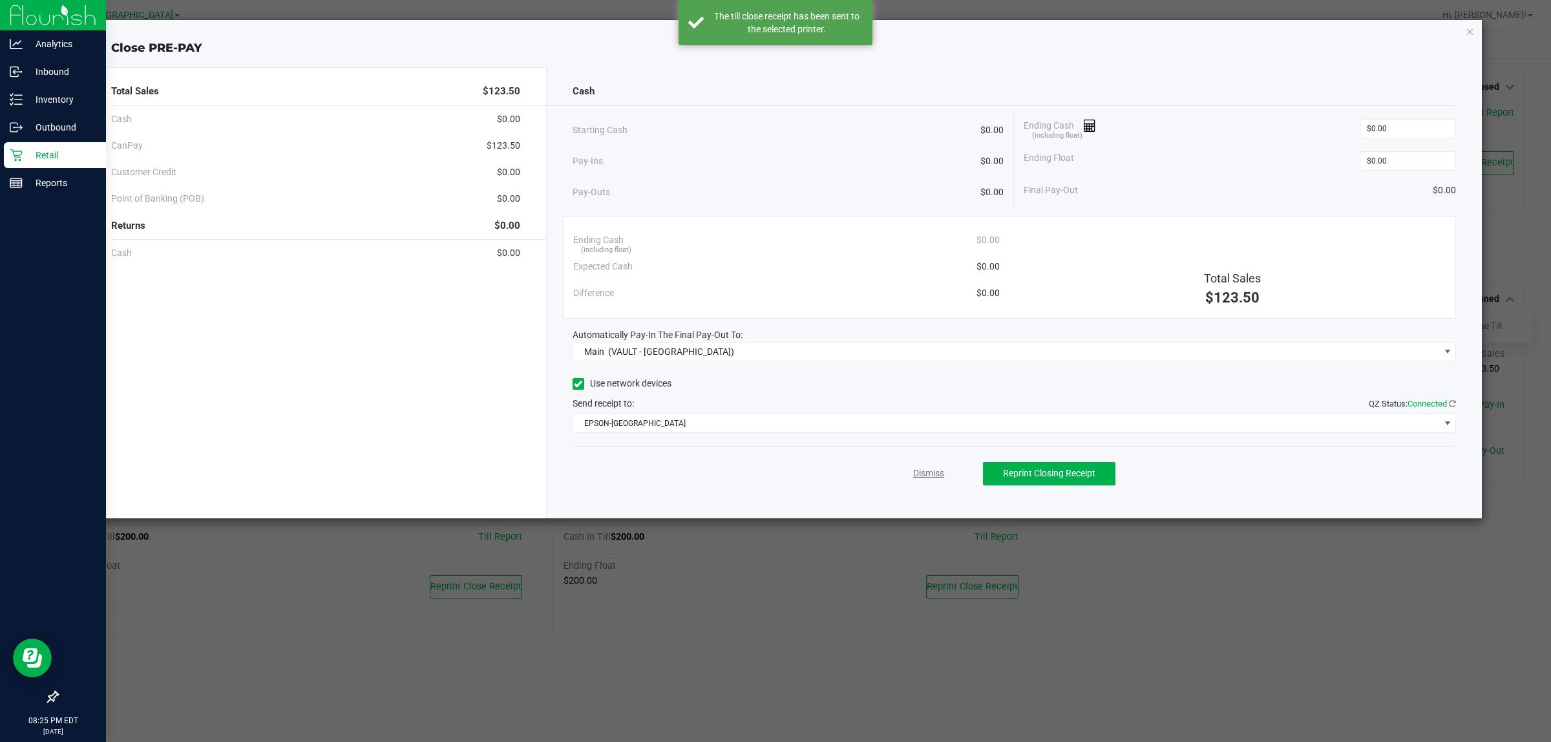
click at [937, 476] on link "Dismiss" at bounding box center [928, 473] width 31 height 14
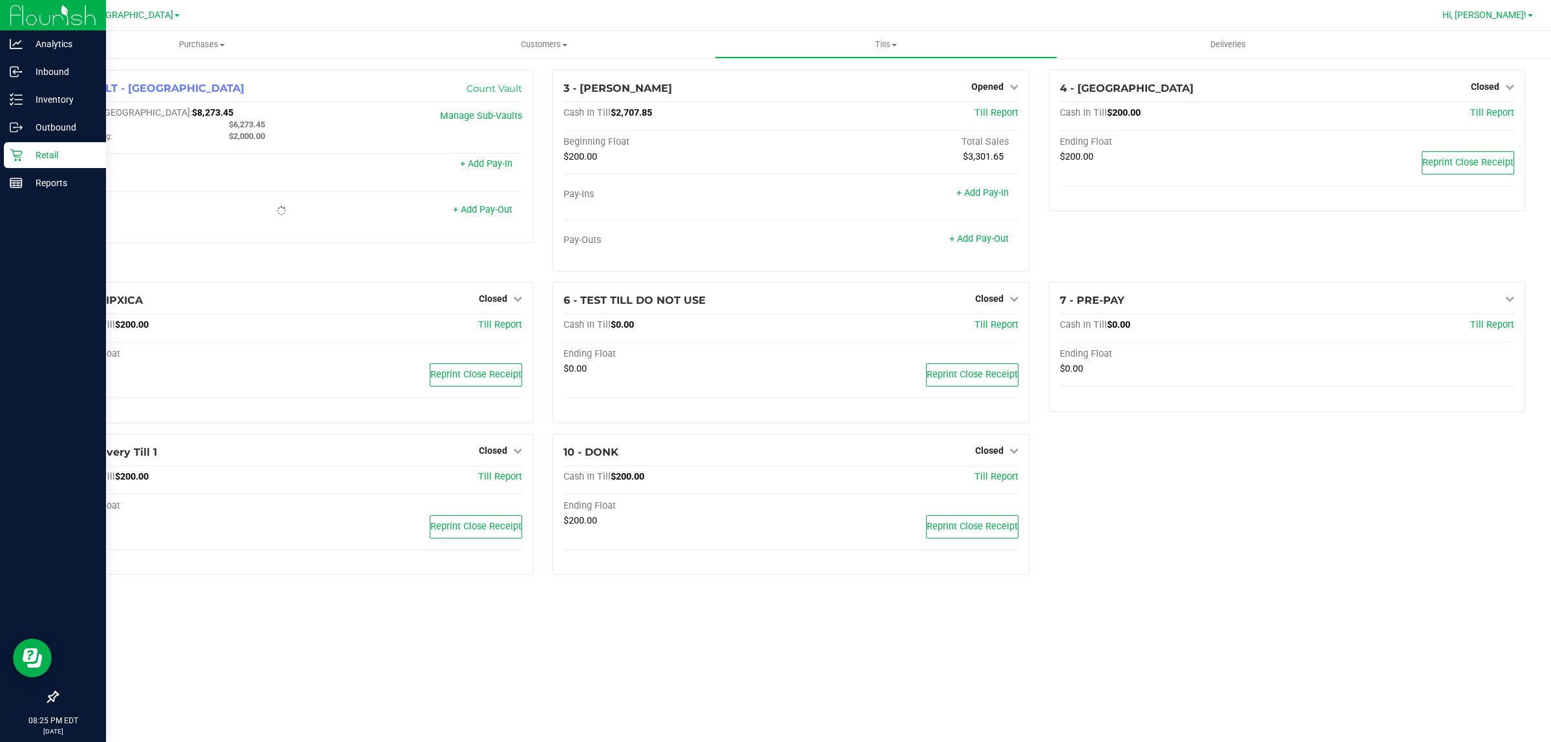
click at [1525, 14] on span "Hi, [PERSON_NAME]!" at bounding box center [1484, 15] width 84 height 10
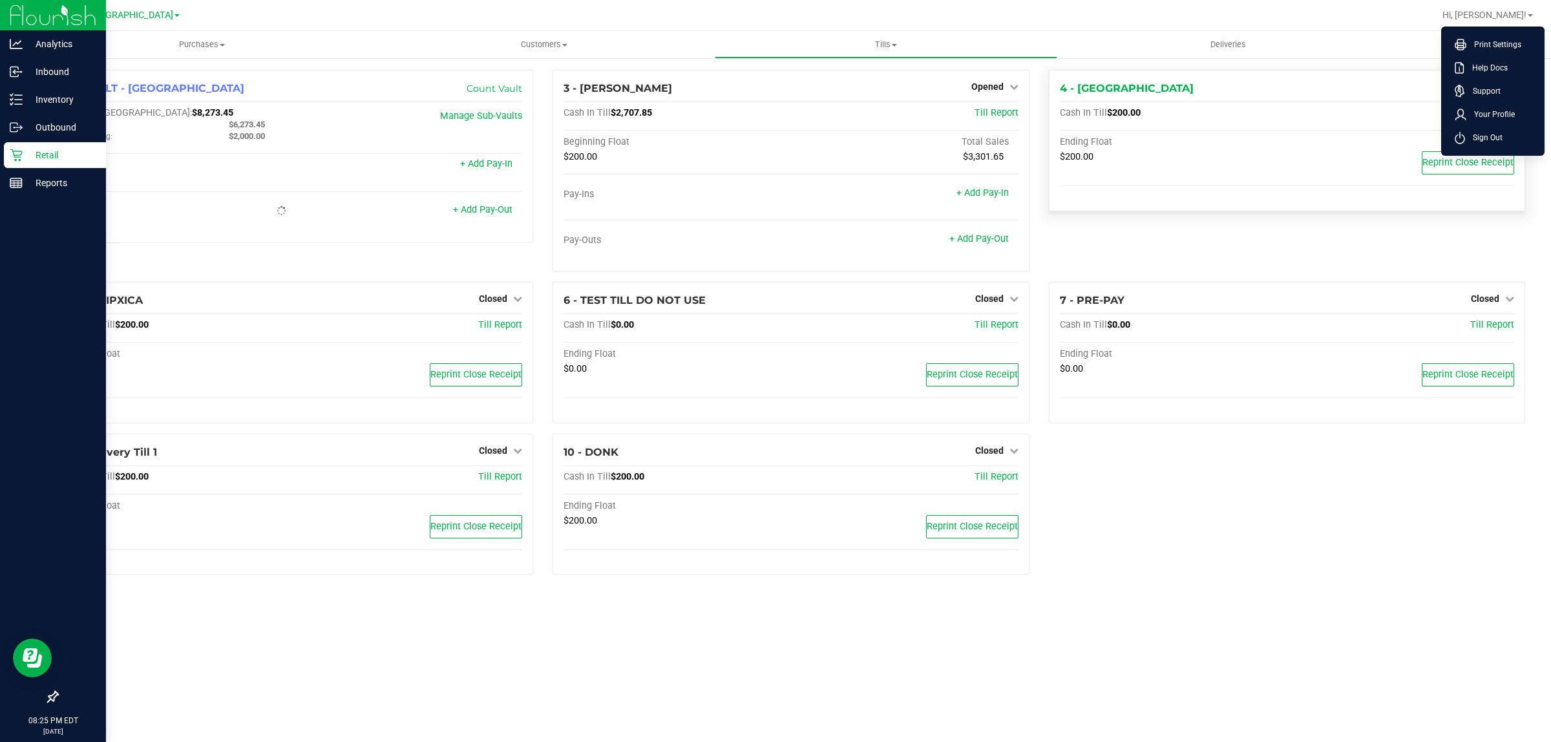
drag, startPoint x: 1481, startPoint y: 136, endPoint x: 1431, endPoint y: 107, distance: 57.3
click at [1478, 136] on span "Sign Out" at bounding box center [1483, 137] width 37 height 13
